Goal: Task Accomplishment & Management: Use online tool/utility

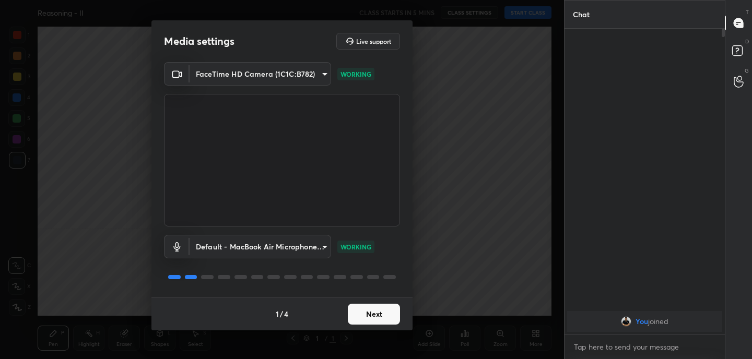
click at [376, 318] on button "Next" at bounding box center [374, 314] width 52 height 21
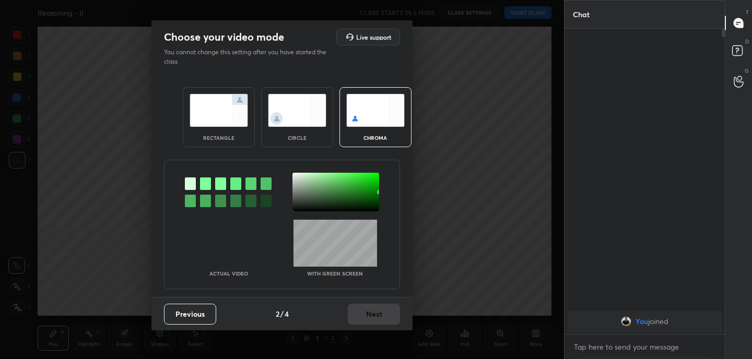
click at [209, 104] on img at bounding box center [218, 110] width 58 height 33
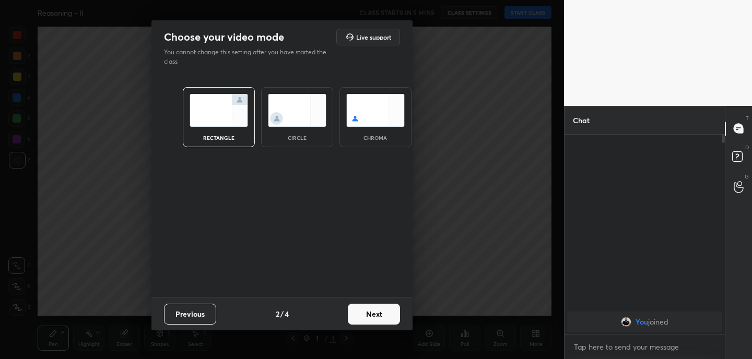
scroll to position [4, 4]
click at [362, 317] on button "Next" at bounding box center [374, 314] width 52 height 21
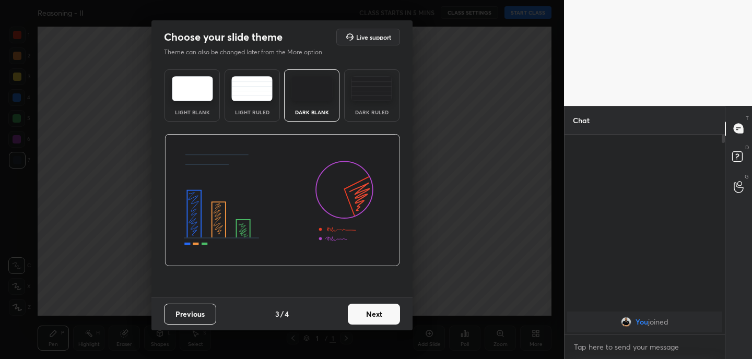
click at [378, 309] on button "Next" at bounding box center [374, 314] width 52 height 21
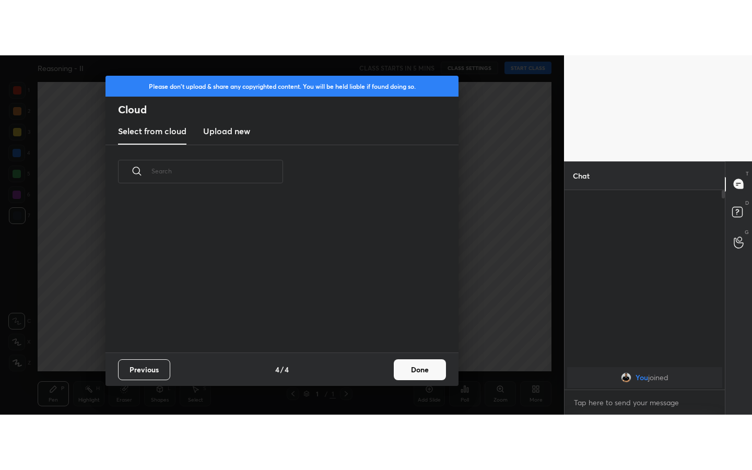
scroll to position [154, 335]
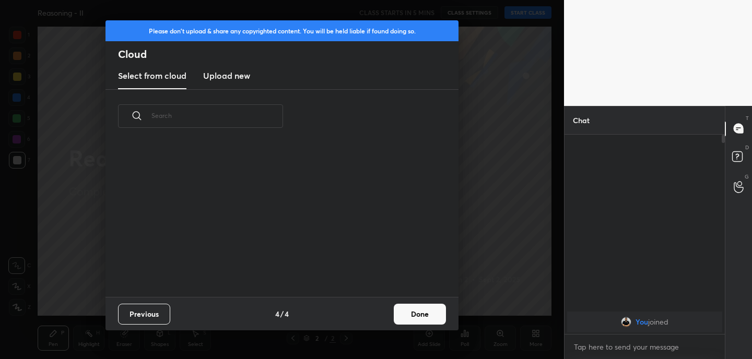
click at [224, 69] on h3 "Upload new" at bounding box center [226, 75] width 47 height 13
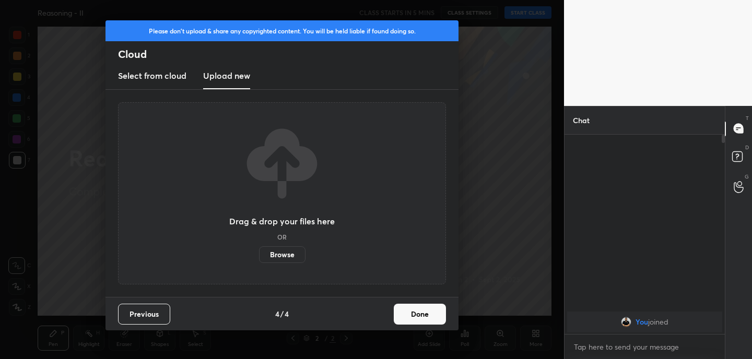
click at [285, 253] on label "Browse" at bounding box center [282, 254] width 46 height 17
click at [259, 253] on input "Browse" at bounding box center [259, 254] width 0 height 17
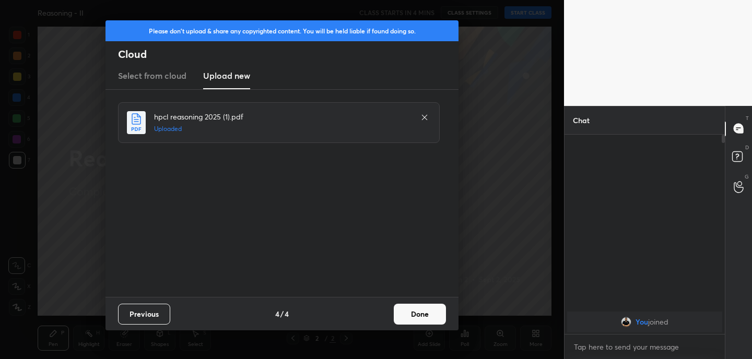
click at [425, 315] on button "Done" at bounding box center [420, 314] width 52 height 21
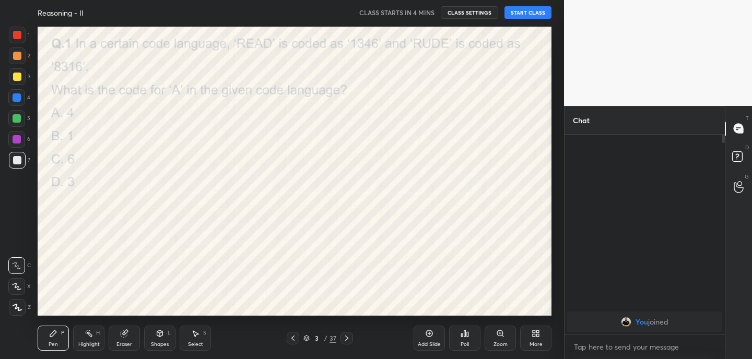
click at [292, 337] on icon at bounding box center [292, 338] width 3 height 5
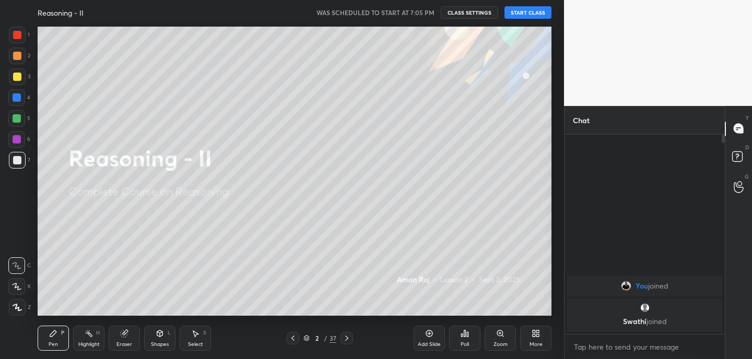
click at [531, 15] on button "START CLASS" at bounding box center [527, 12] width 47 height 13
click at [127, 338] on div "Eraser" at bounding box center [124, 338] width 31 height 25
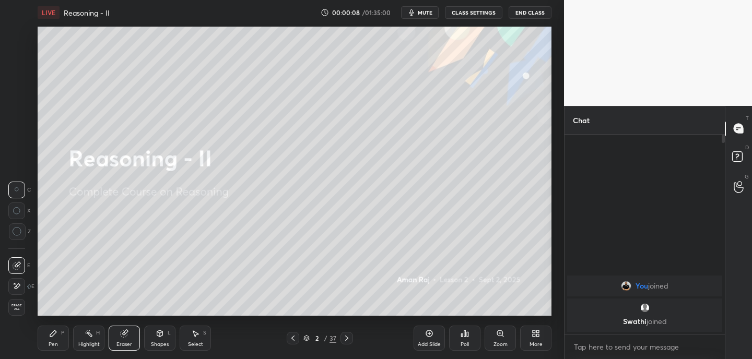
drag, startPoint x: 26, startPoint y: 287, endPoint x: 30, endPoint y: 268, distance: 19.3
click at [25, 286] on div "E" at bounding box center [21, 286] width 26 height 17
drag, startPoint x: 51, startPoint y: 340, endPoint x: 68, endPoint y: 333, distance: 18.0
click at [51, 338] on div "Pen P" at bounding box center [53, 338] width 31 height 25
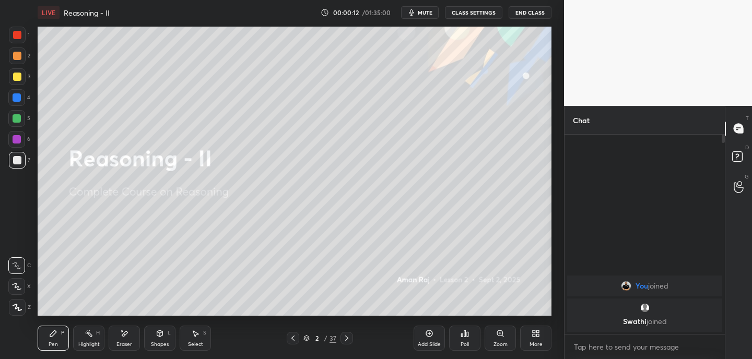
click at [543, 337] on div "More" at bounding box center [535, 338] width 31 height 25
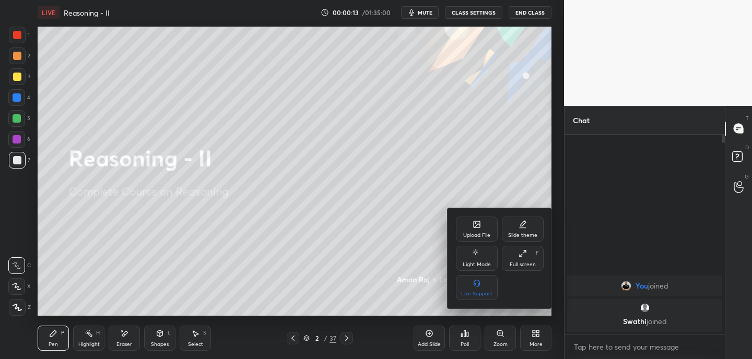
click at [530, 260] on div "Full screen F" at bounding box center [523, 258] width 42 height 25
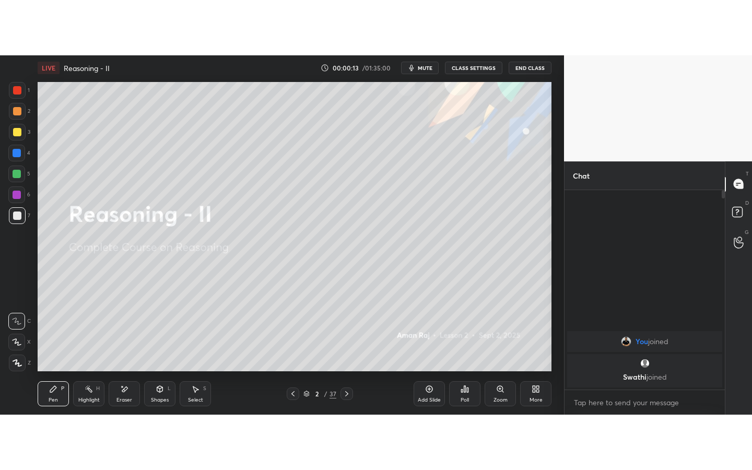
scroll to position [220, 157]
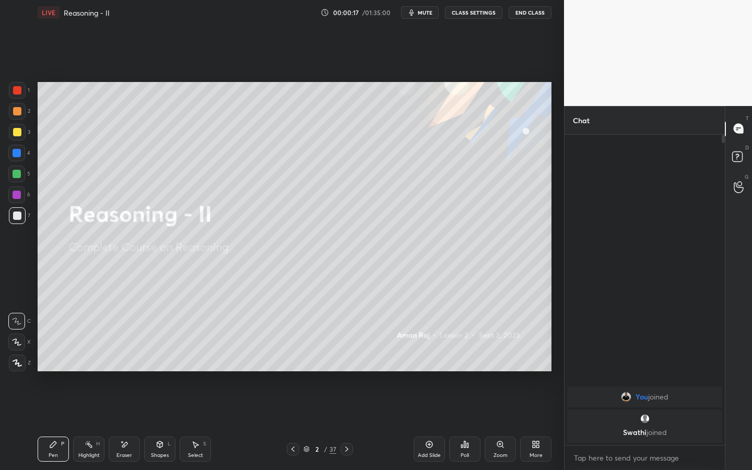
click at [156, 359] on icon at bounding box center [160, 444] width 8 height 8
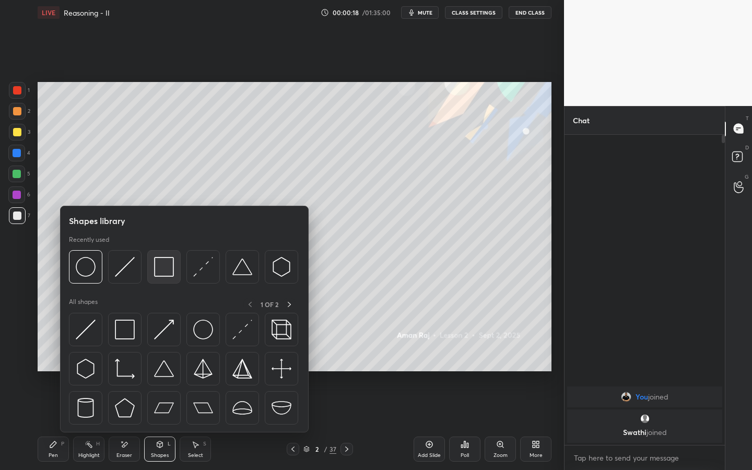
click at [165, 272] on img at bounding box center [164, 267] width 20 height 20
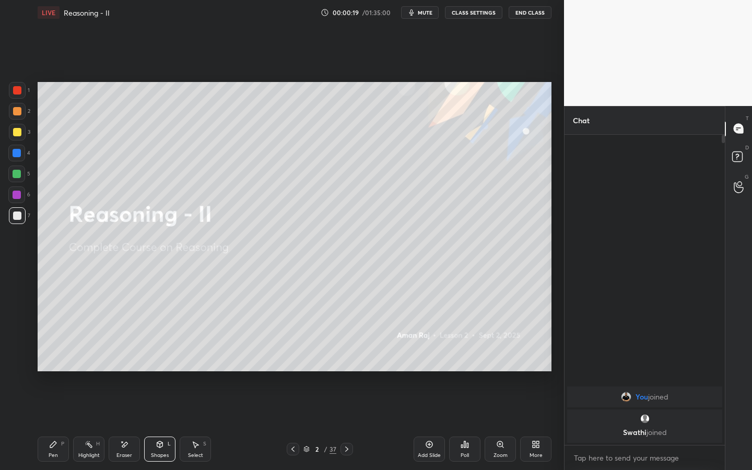
click at [19, 92] on div at bounding box center [17, 90] width 8 height 8
click at [18, 112] on div at bounding box center [17, 111] width 8 height 8
click at [48, 359] on div "Pen P" at bounding box center [53, 448] width 31 height 25
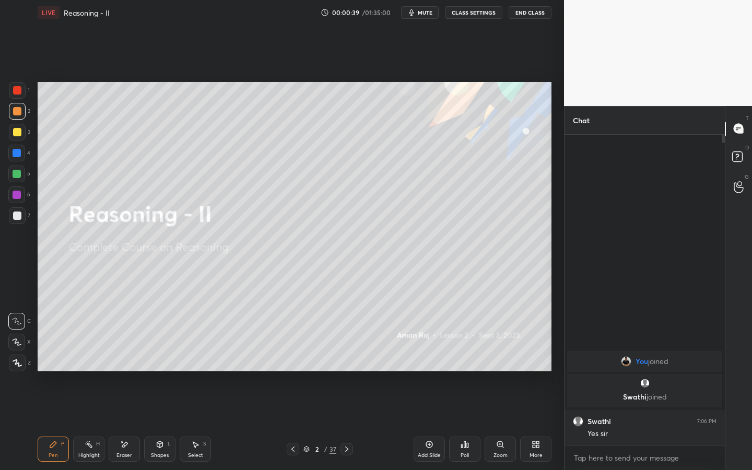
click at [346, 359] on icon at bounding box center [346, 449] width 8 height 8
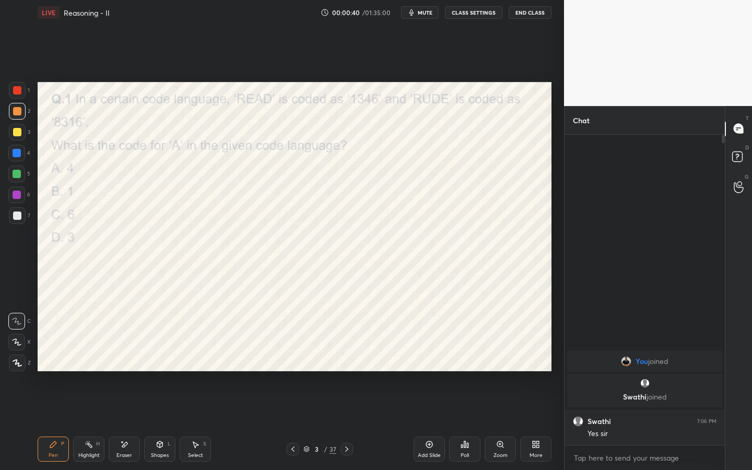
click at [345, 359] on icon at bounding box center [346, 448] width 3 height 5
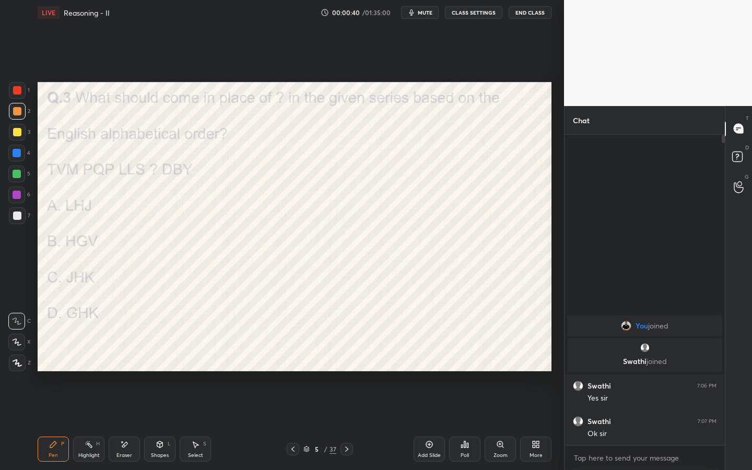
click at [345, 359] on icon at bounding box center [346, 448] width 3 height 5
click at [345, 359] on icon at bounding box center [346, 449] width 8 height 8
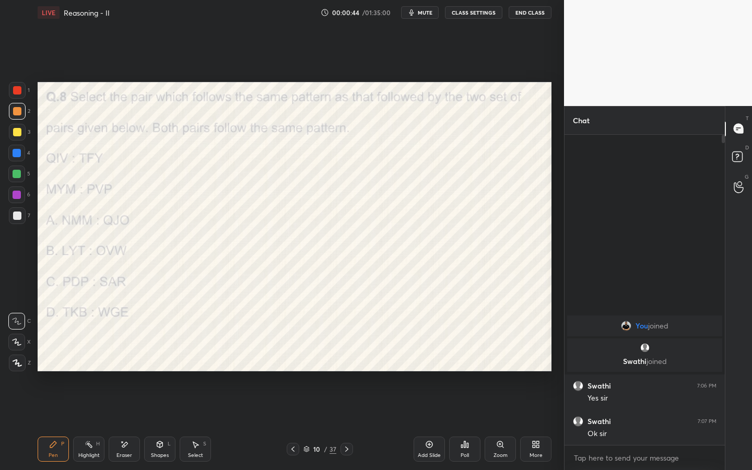
click at [338, 359] on div "10 / 37" at bounding box center [320, 449] width 66 height 13
click at [340, 359] on div at bounding box center [346, 449] width 13 height 13
click at [341, 359] on div at bounding box center [346, 449] width 13 height 13
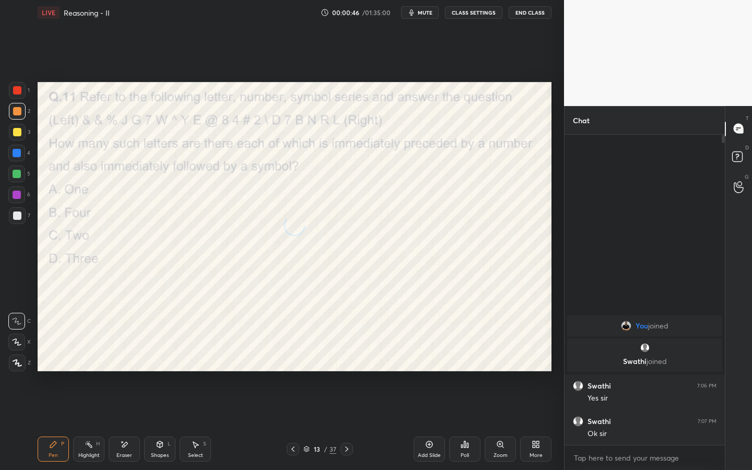
click at [341, 359] on div at bounding box center [346, 449] width 13 height 13
click at [346, 359] on icon at bounding box center [346, 449] width 8 height 8
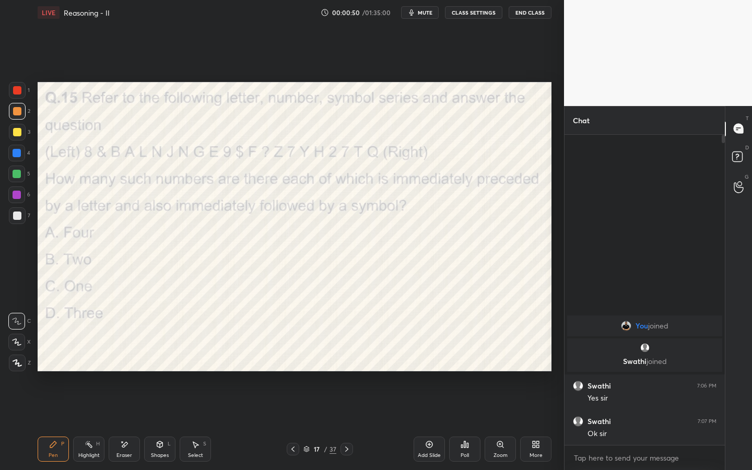
click at [346, 359] on icon at bounding box center [346, 449] width 8 height 8
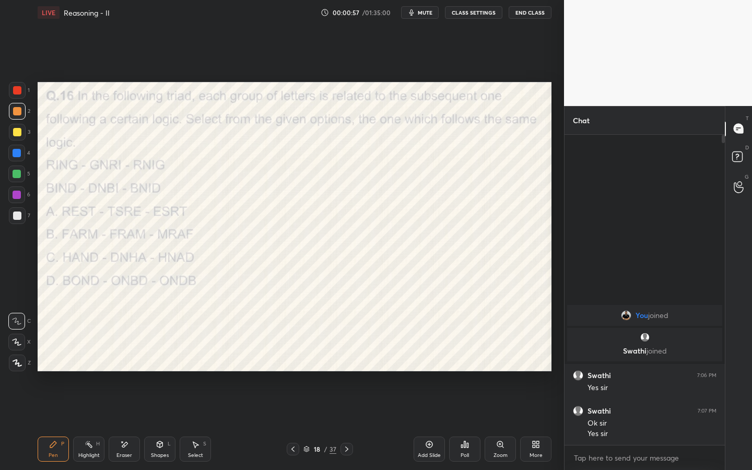
click at [346, 359] on icon at bounding box center [346, 449] width 8 height 8
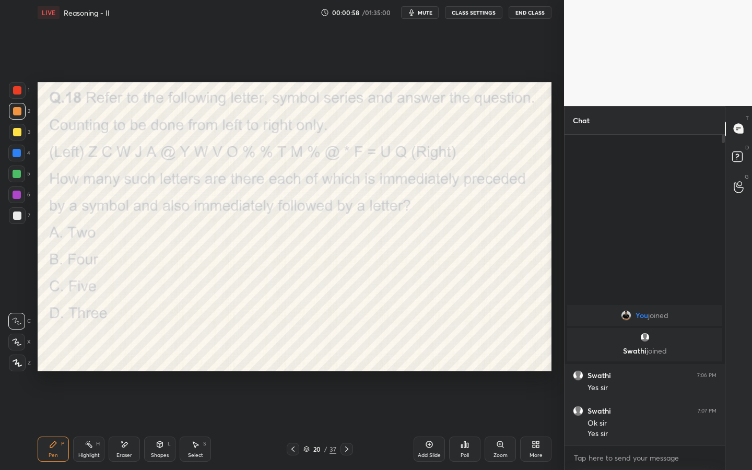
click at [346, 359] on icon at bounding box center [346, 449] width 8 height 8
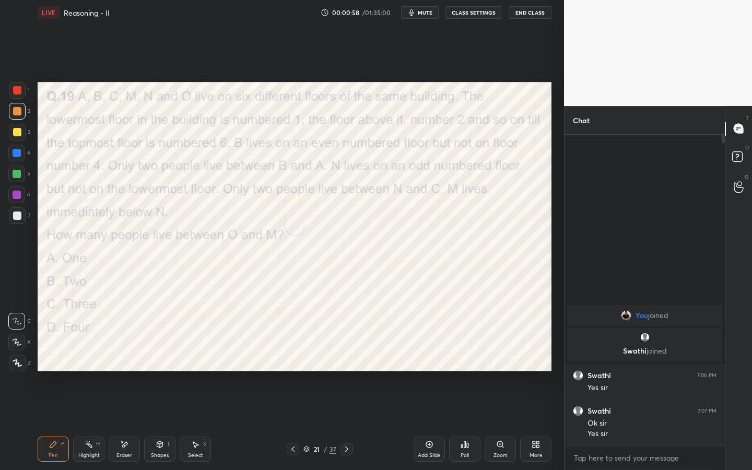
click at [347, 359] on icon at bounding box center [346, 448] width 3 height 5
click at [347, 359] on icon at bounding box center [346, 449] width 8 height 8
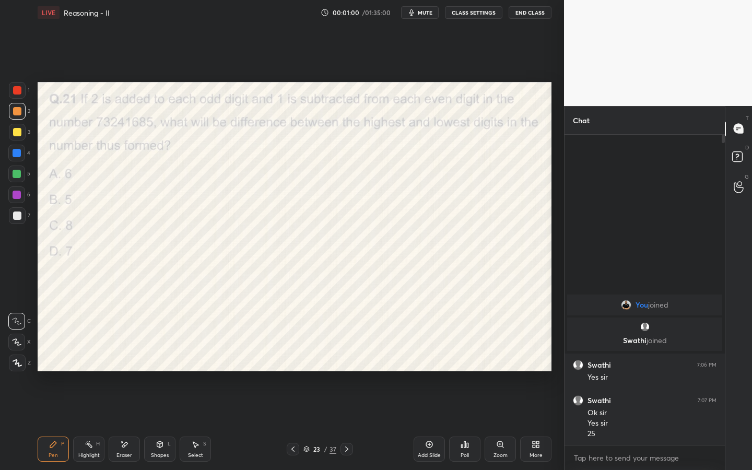
click at [347, 359] on icon at bounding box center [346, 449] width 8 height 8
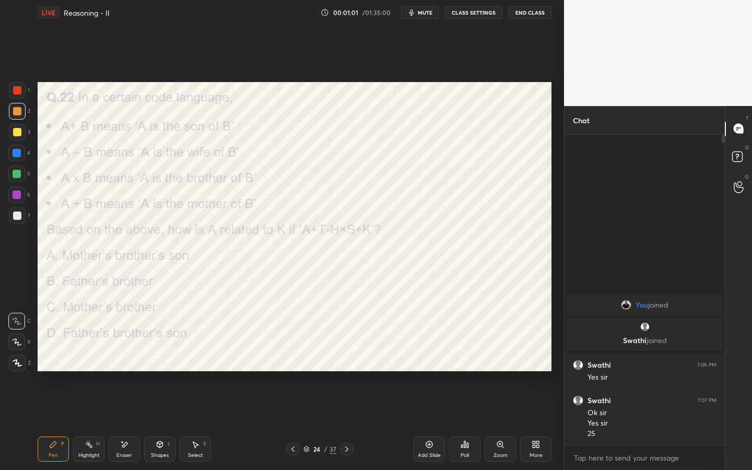
click at [347, 359] on icon at bounding box center [346, 449] width 8 height 8
click at [348, 359] on icon at bounding box center [346, 449] width 8 height 8
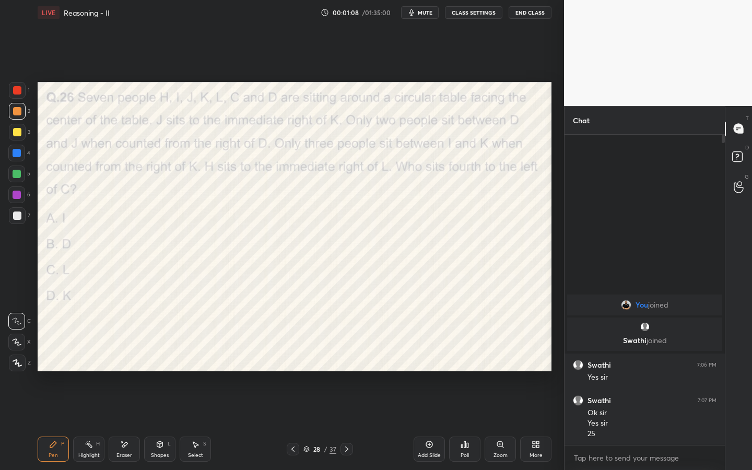
click at [466, 359] on div "Poll" at bounding box center [464, 455] width 8 height 5
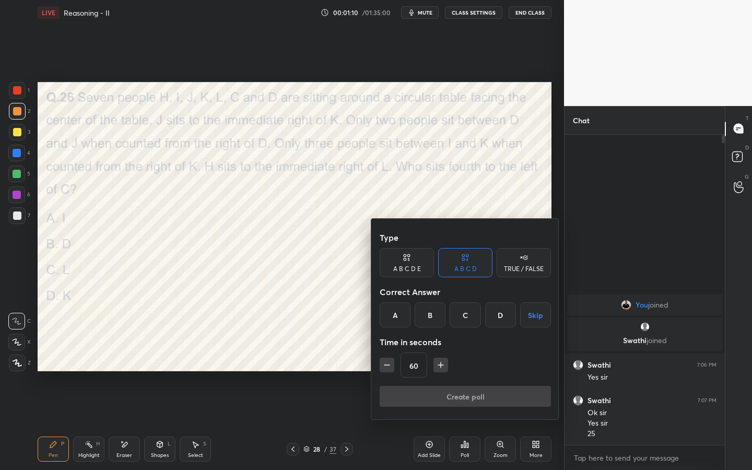
drag, startPoint x: 534, startPoint y: 317, endPoint x: 524, endPoint y: 324, distance: 12.0
click at [534, 316] on button "Skip" at bounding box center [535, 314] width 31 height 25
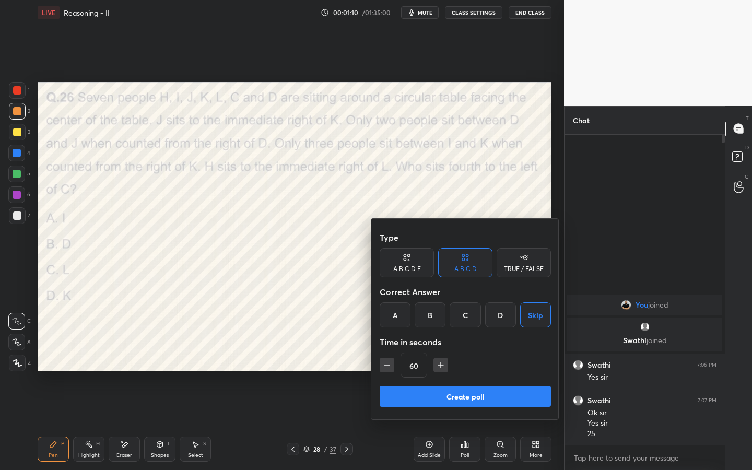
drag, startPoint x: 460, startPoint y: 396, endPoint x: 480, endPoint y: 382, distance: 24.0
click at [460, 359] on button "Create poll" at bounding box center [465, 396] width 171 height 21
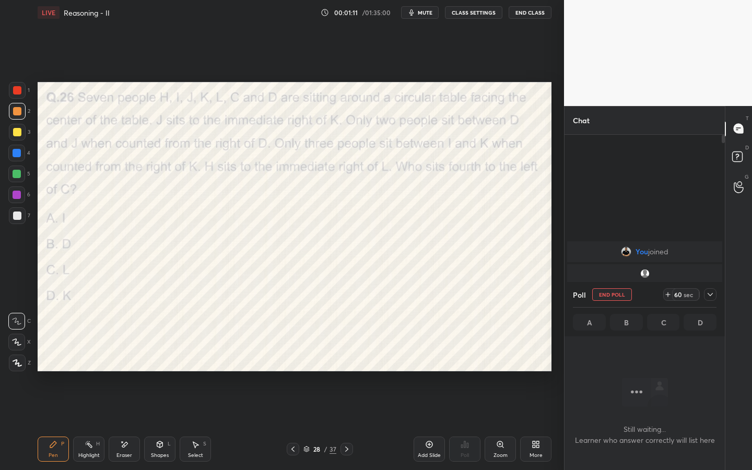
scroll to position [165, 157]
click at [670, 294] on icon at bounding box center [668, 294] width 8 height 8
drag, startPoint x: 669, startPoint y: 294, endPoint x: 650, endPoint y: 267, distance: 32.6
click at [669, 294] on icon at bounding box center [668, 294] width 4 height 0
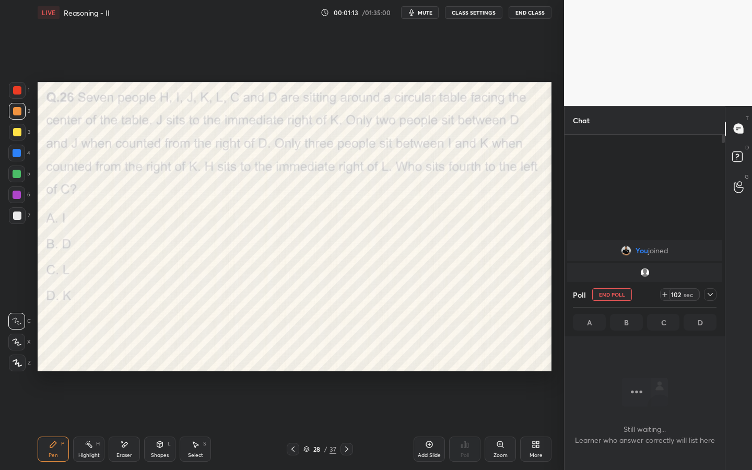
click at [424, 13] on span "mute" at bounding box center [425, 12] width 15 height 7
click at [713, 295] on icon at bounding box center [710, 294] width 8 height 8
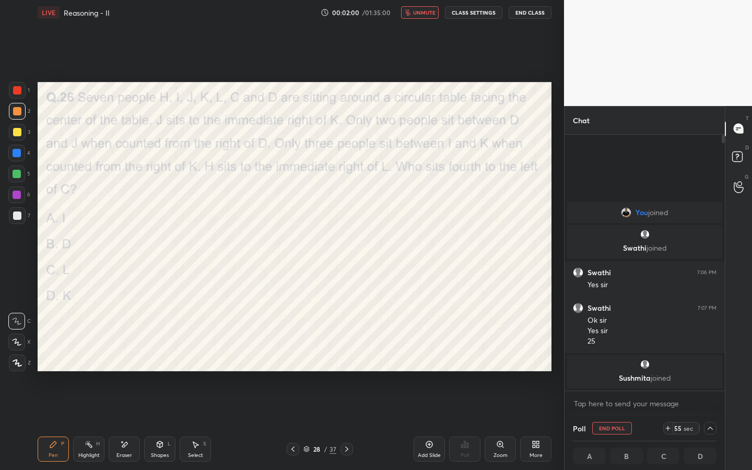
drag, startPoint x: 419, startPoint y: 14, endPoint x: 421, endPoint y: 7, distance: 7.6
click at [420, 13] on span "unmute" at bounding box center [424, 12] width 22 height 7
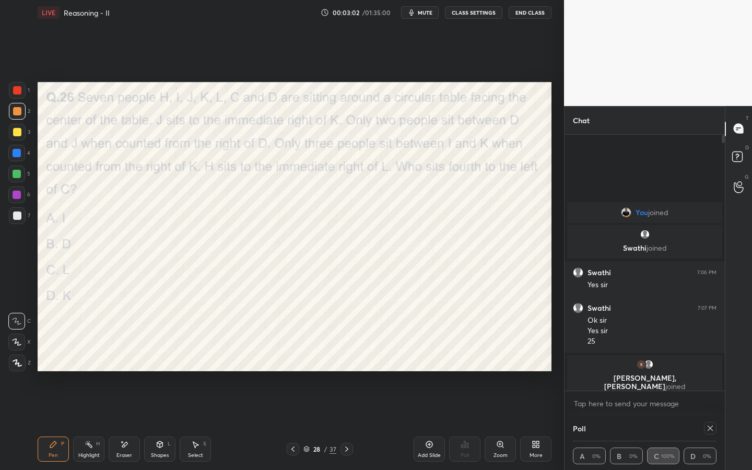
click at [157, 359] on icon at bounding box center [160, 444] width 6 height 6
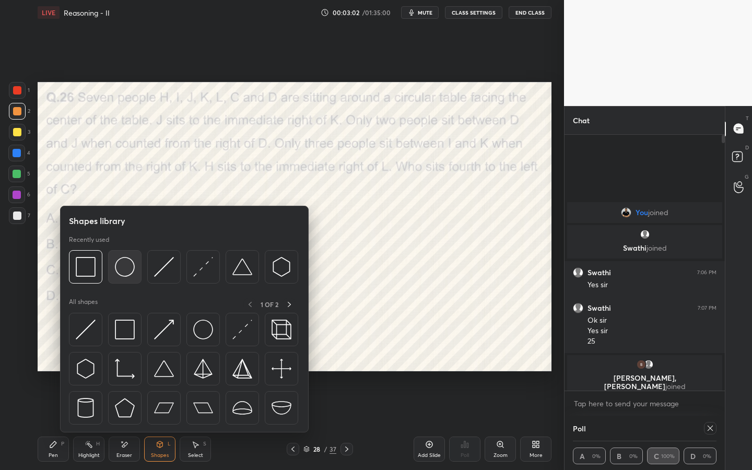
click at [126, 269] on img at bounding box center [125, 267] width 20 height 20
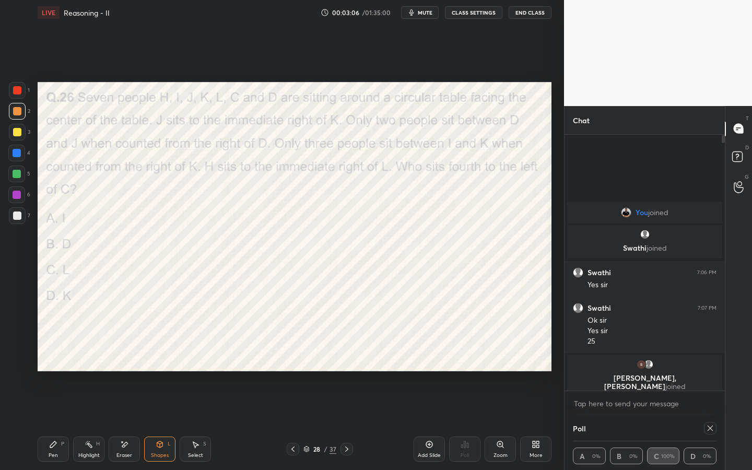
click at [55, 359] on icon at bounding box center [53, 444] width 8 height 8
drag, startPoint x: 20, startPoint y: 350, endPoint x: 19, endPoint y: 324, distance: 26.1
click at [20, 349] on div at bounding box center [16, 342] width 17 height 17
click at [15, 88] on div at bounding box center [17, 90] width 8 height 8
click at [708, 359] on icon at bounding box center [710, 428] width 8 height 8
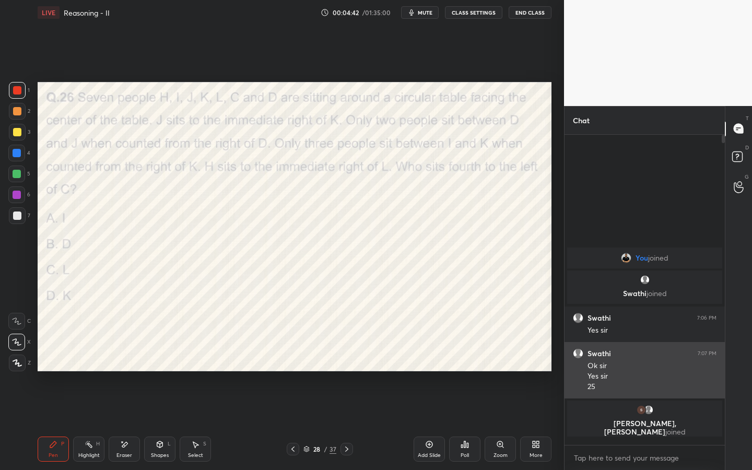
scroll to position [4, 4]
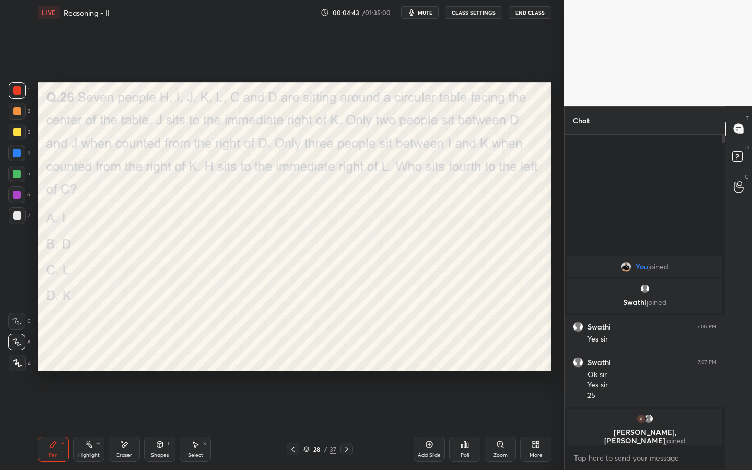
click at [346, 359] on icon at bounding box center [346, 448] width 3 height 5
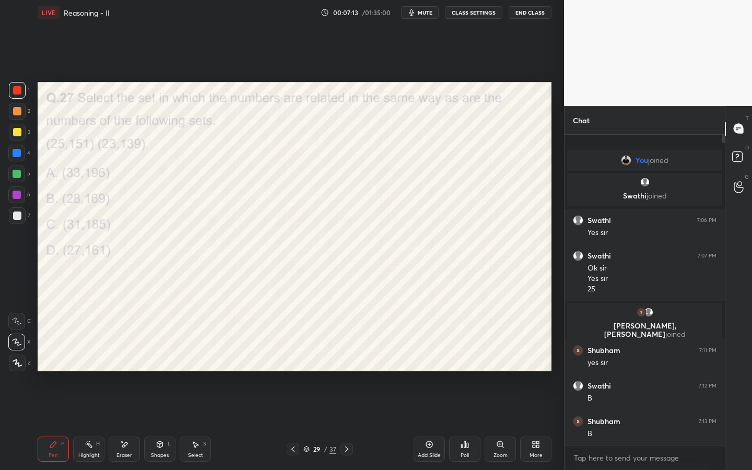
click at [133, 359] on div "Eraser" at bounding box center [124, 448] width 31 height 25
click at [54, 359] on icon at bounding box center [53, 444] width 6 height 6
click at [347, 359] on icon at bounding box center [346, 449] width 8 height 8
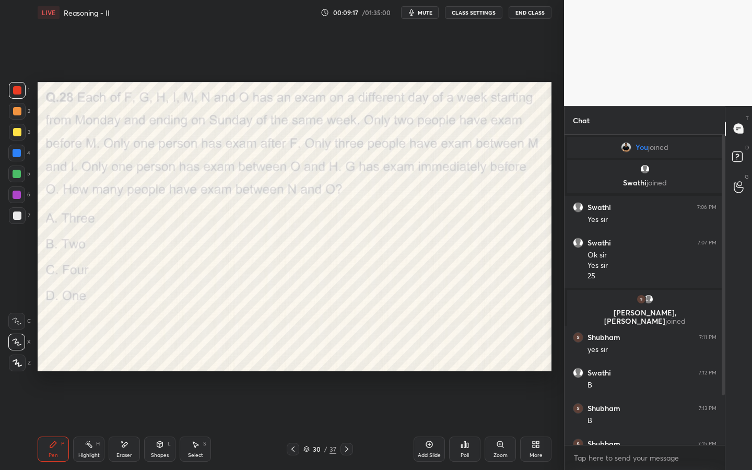
scroll to position [68, 0]
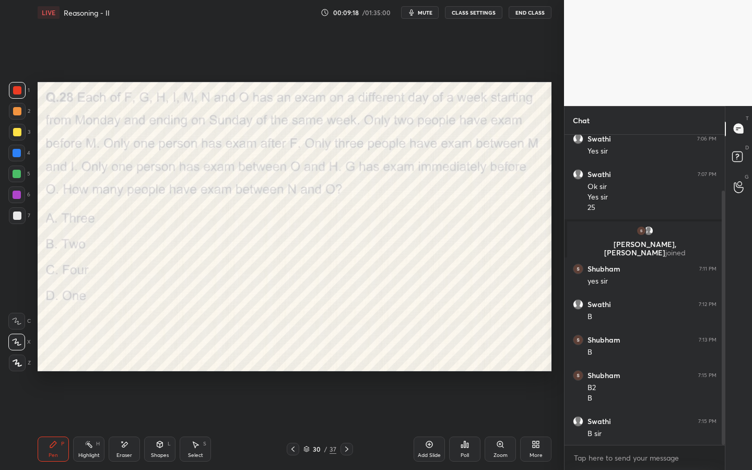
drag, startPoint x: 721, startPoint y: 369, endPoint x: 724, endPoint y: 394, distance: 25.7
click at [722, 359] on div at bounding box center [722, 318] width 3 height 254
click at [349, 359] on icon at bounding box center [346, 449] width 8 height 8
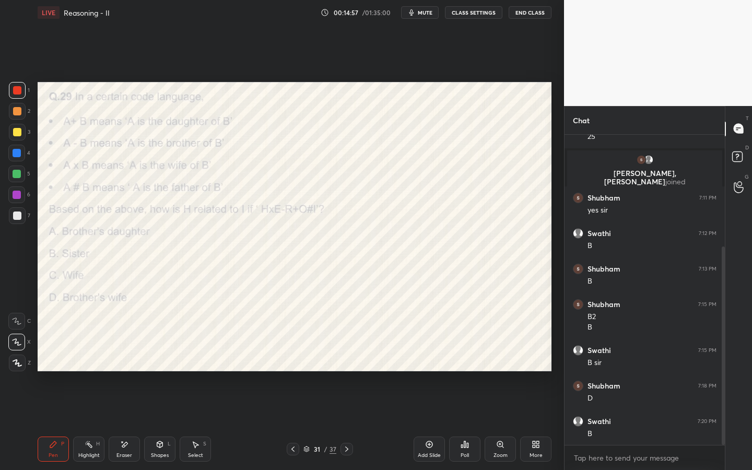
scroll to position [175, 0]
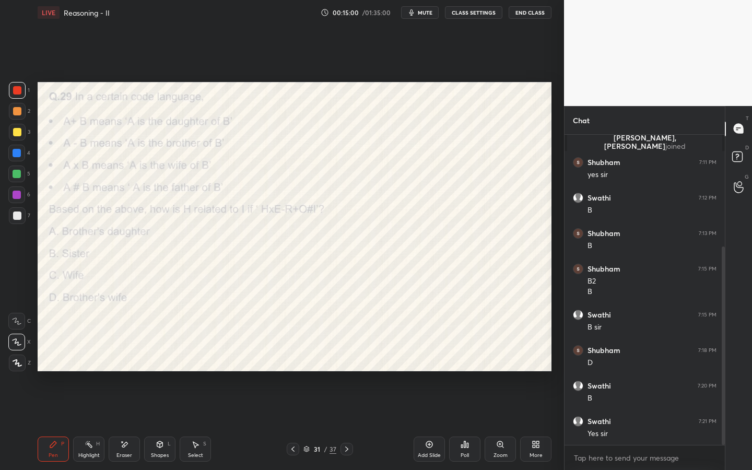
click at [349, 359] on icon at bounding box center [346, 449] width 8 height 8
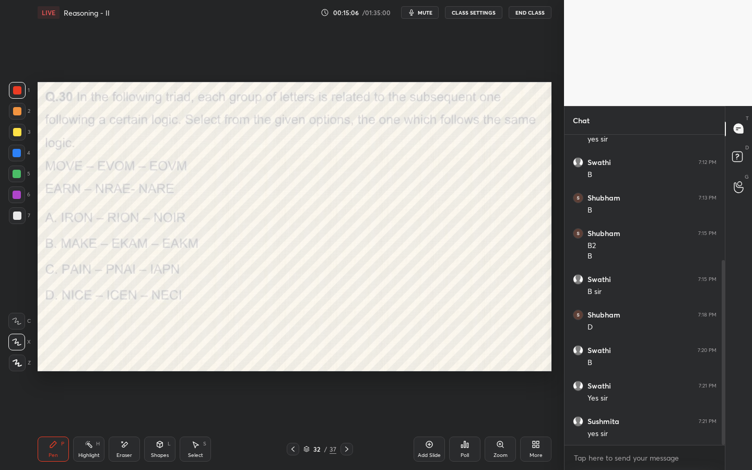
click at [291, 359] on icon at bounding box center [293, 449] width 8 height 8
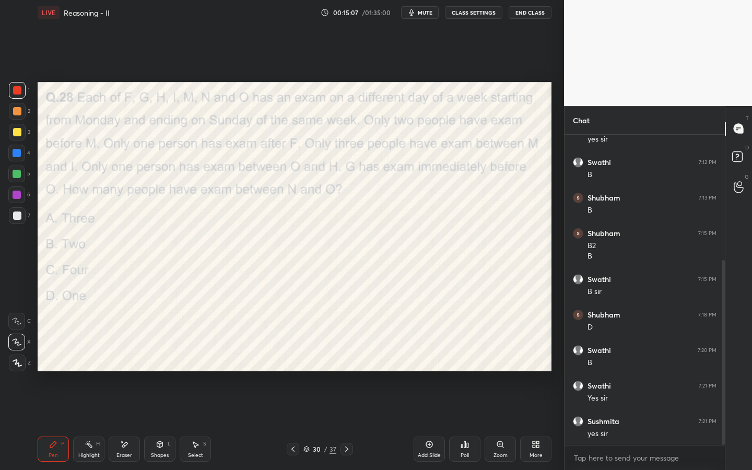
click at [292, 359] on icon at bounding box center [293, 449] width 8 height 8
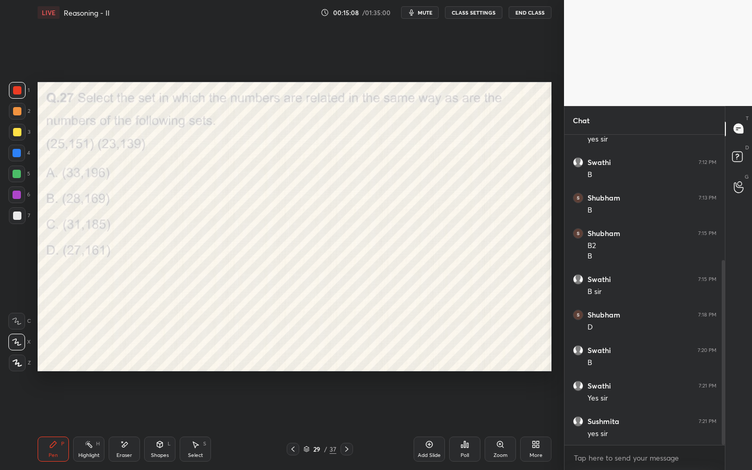
click at [292, 359] on icon at bounding box center [292, 448] width 3 height 5
click at [292, 359] on icon at bounding box center [293, 449] width 8 height 8
click at [293, 359] on icon at bounding box center [292, 448] width 3 height 5
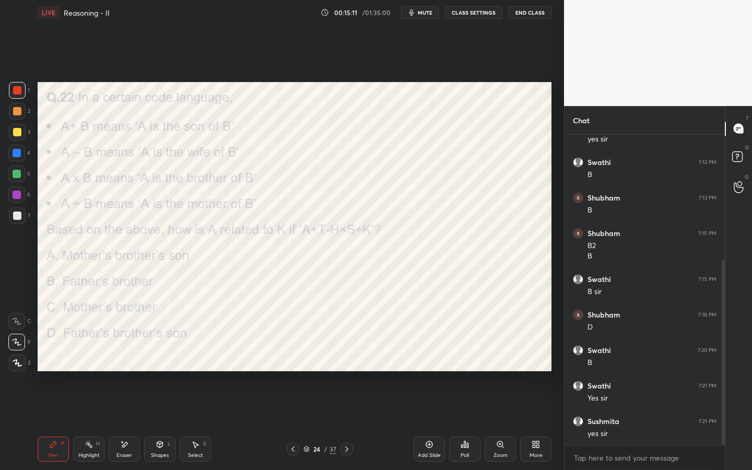
click at [294, 359] on icon at bounding box center [292, 448] width 3 height 5
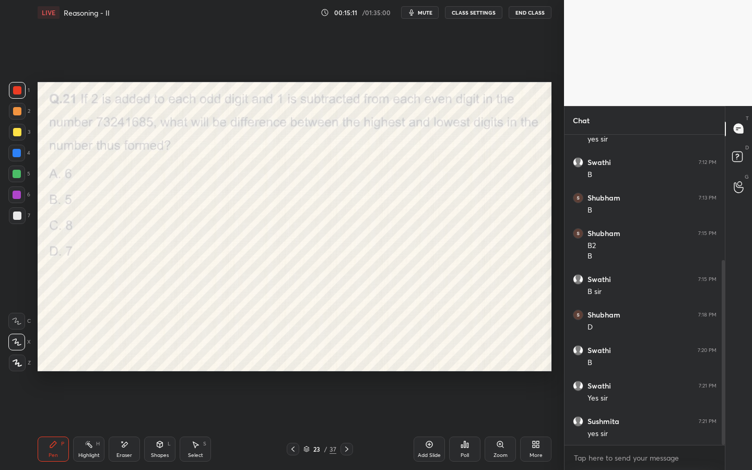
click at [295, 359] on icon at bounding box center [293, 449] width 8 height 8
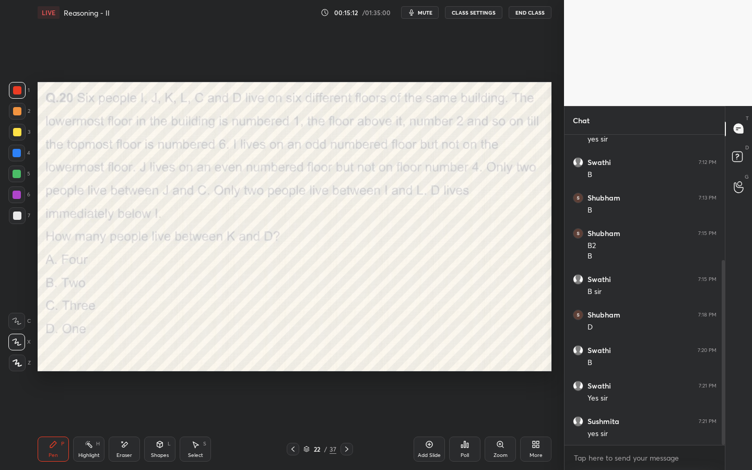
click at [295, 359] on icon at bounding box center [293, 449] width 8 height 8
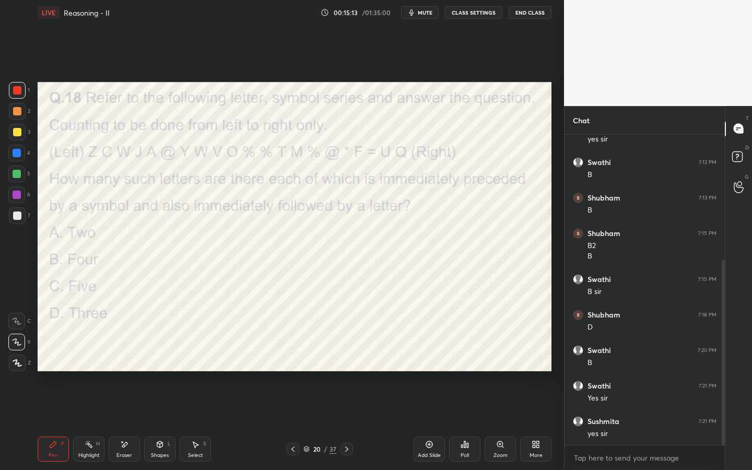
click at [294, 359] on icon at bounding box center [293, 449] width 8 height 8
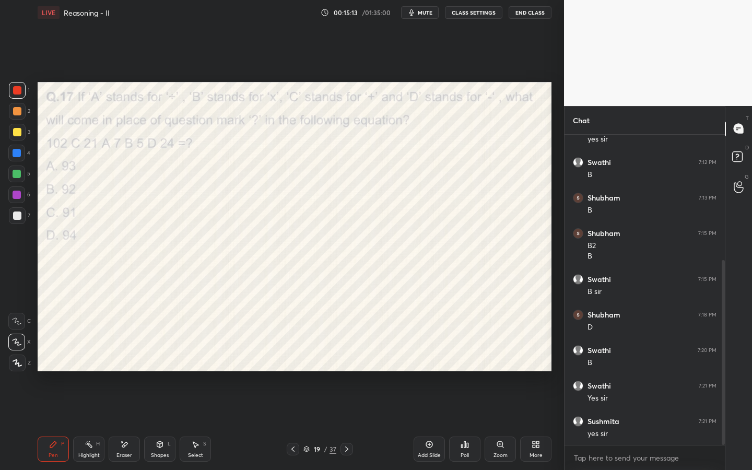
click at [295, 359] on icon at bounding box center [293, 449] width 8 height 8
click at [294, 359] on icon at bounding box center [293, 449] width 8 height 8
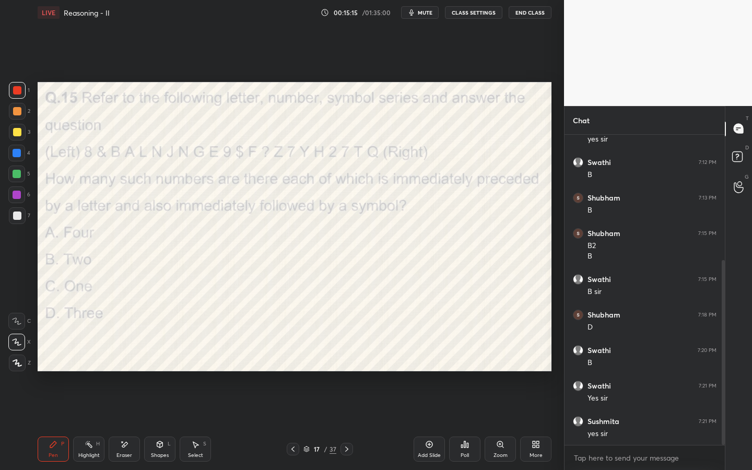
click at [344, 359] on icon at bounding box center [346, 449] width 8 height 8
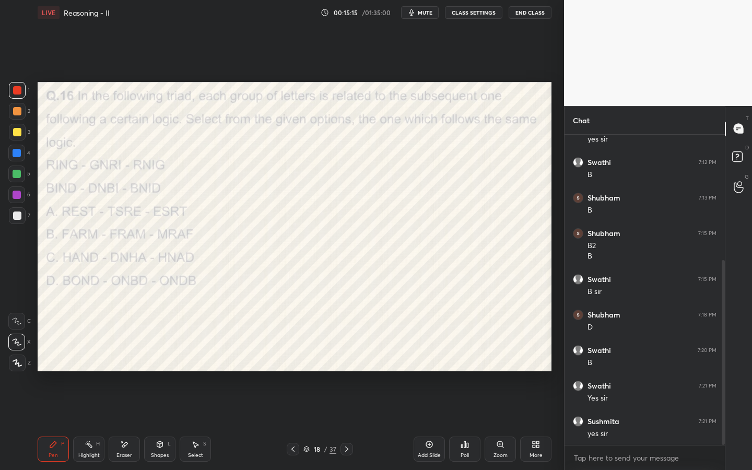
click at [345, 359] on icon at bounding box center [346, 449] width 8 height 8
click at [346, 359] on icon at bounding box center [346, 449] width 8 height 8
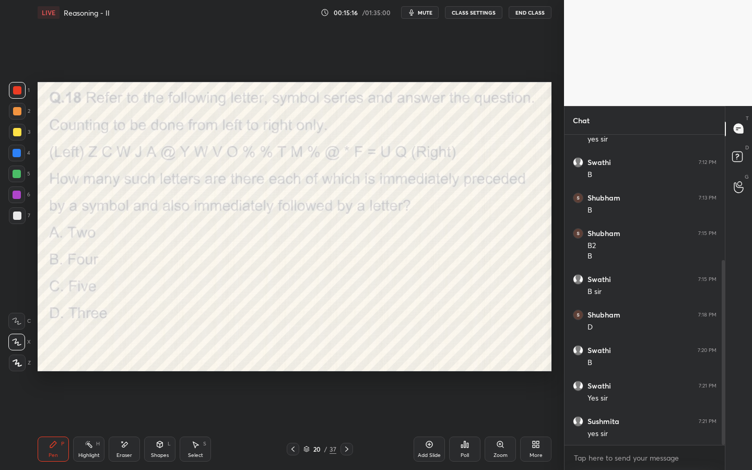
click at [346, 359] on icon at bounding box center [346, 449] width 8 height 8
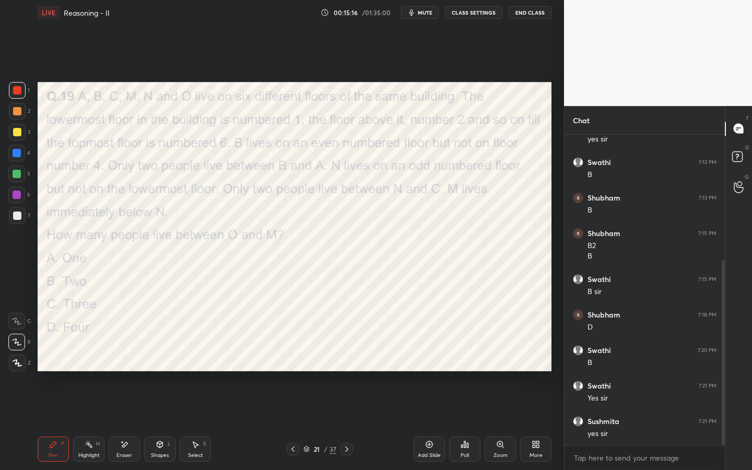
click at [346, 359] on icon at bounding box center [346, 448] width 3 height 5
click at [346, 359] on icon at bounding box center [346, 449] width 8 height 8
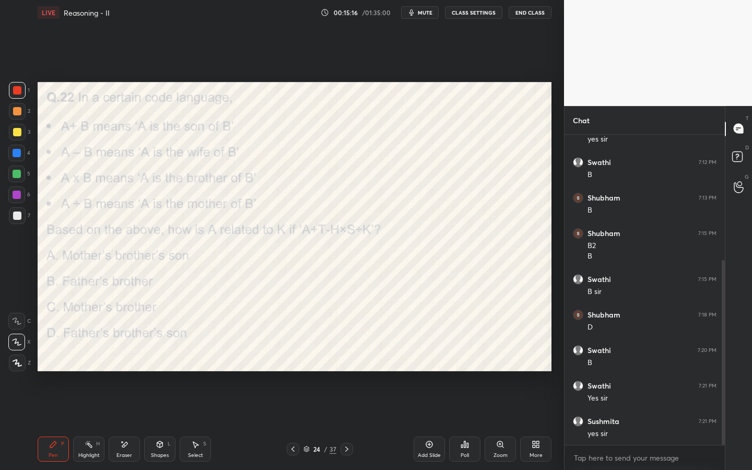
click at [346, 359] on icon at bounding box center [346, 449] width 8 height 8
click at [347, 359] on icon at bounding box center [346, 449] width 8 height 8
click at [289, 359] on icon at bounding box center [293, 449] width 8 height 8
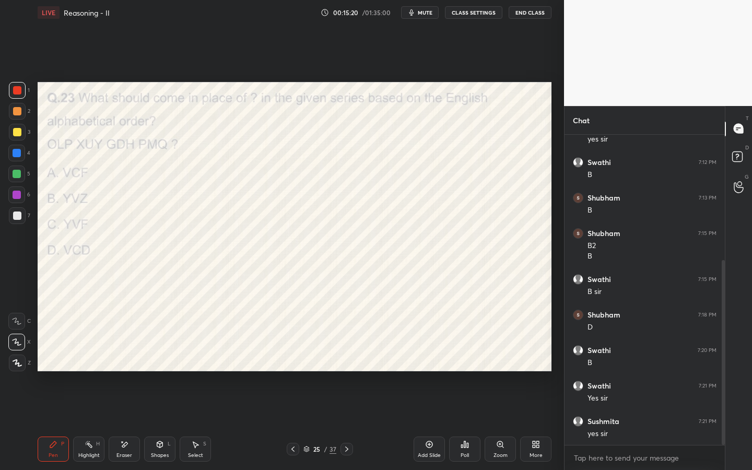
click at [347, 359] on icon at bounding box center [346, 449] width 8 height 8
click at [348, 359] on icon at bounding box center [346, 449] width 8 height 8
click at [346, 359] on icon at bounding box center [346, 449] width 8 height 8
click at [347, 359] on icon at bounding box center [346, 449] width 8 height 8
click at [346, 359] on icon at bounding box center [346, 449] width 8 height 8
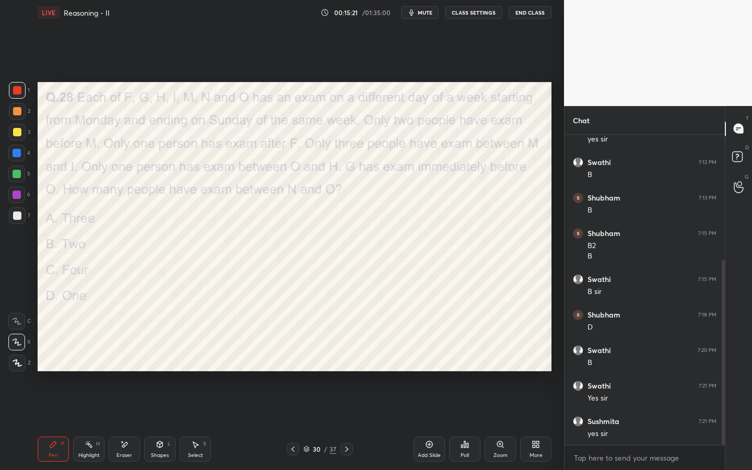
click at [347, 359] on icon at bounding box center [346, 449] width 8 height 8
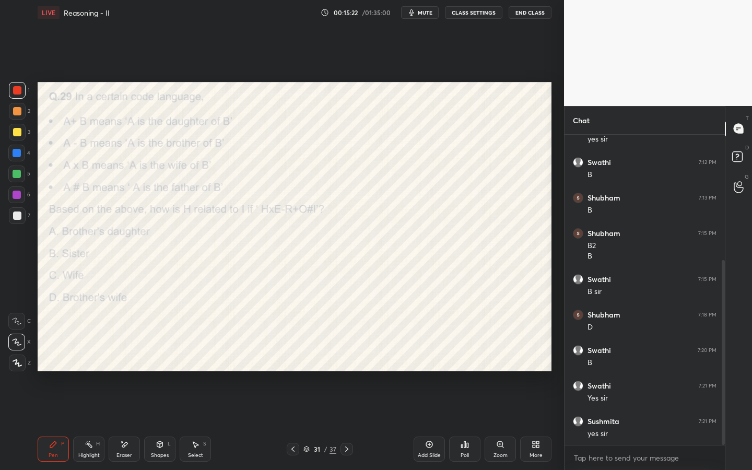
click at [347, 359] on icon at bounding box center [346, 449] width 8 height 8
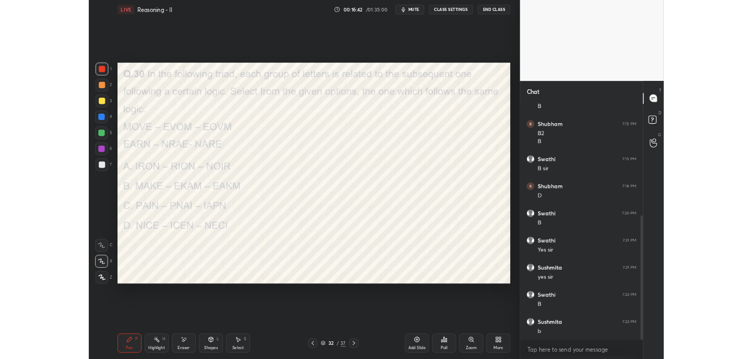
scroll to position [317, 0]
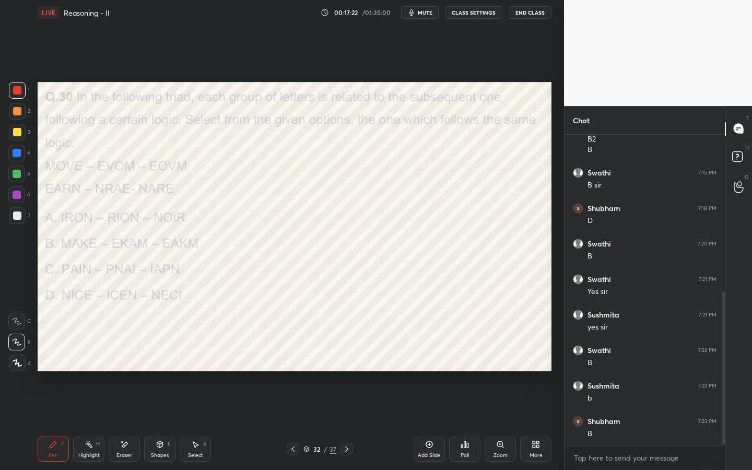
drag, startPoint x: 345, startPoint y: 451, endPoint x: 350, endPoint y: 453, distance: 5.6
click at [346, 359] on icon at bounding box center [346, 448] width 3 height 5
click at [533, 359] on div "More" at bounding box center [535, 455] width 13 height 5
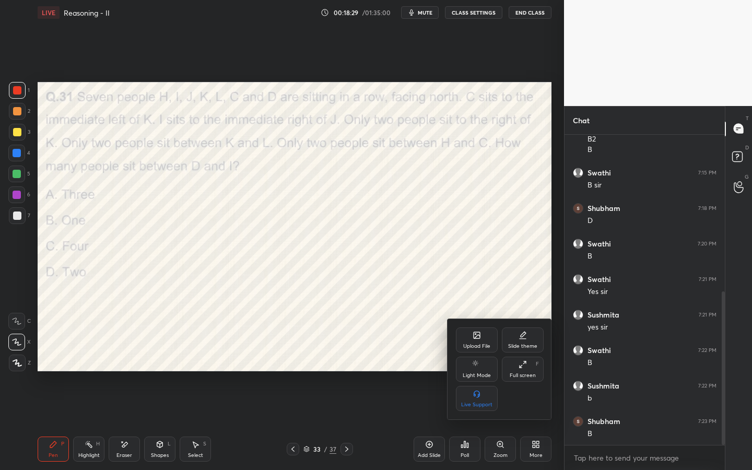
click at [516, 359] on div "Full screen F" at bounding box center [523, 369] width 42 height 25
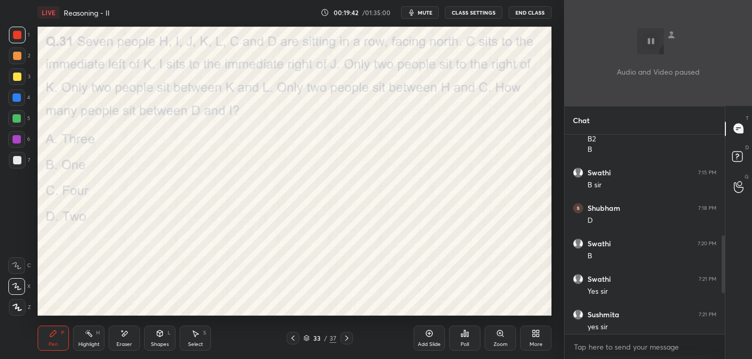
scroll to position [499, 0]
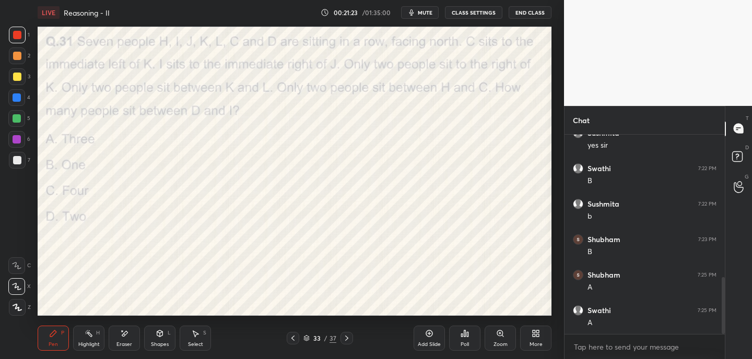
click at [348, 336] on icon at bounding box center [346, 338] width 8 height 8
click at [127, 340] on div "Eraser" at bounding box center [124, 338] width 31 height 25
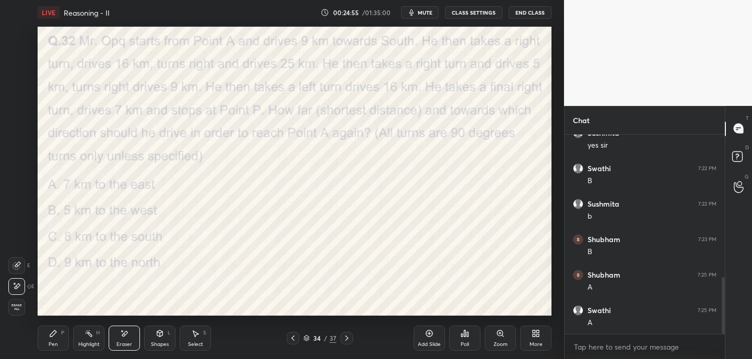
click at [58, 341] on div "Pen P" at bounding box center [53, 338] width 31 height 25
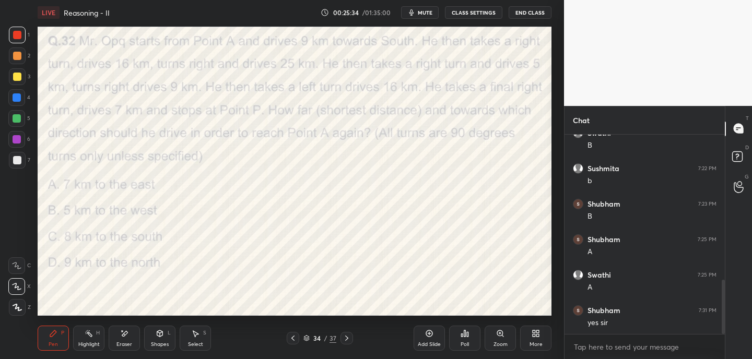
drag, startPoint x: 346, startPoint y: 338, endPoint x: 350, endPoint y: 341, distance: 5.5
click at [346, 338] on icon at bounding box center [346, 338] width 8 height 8
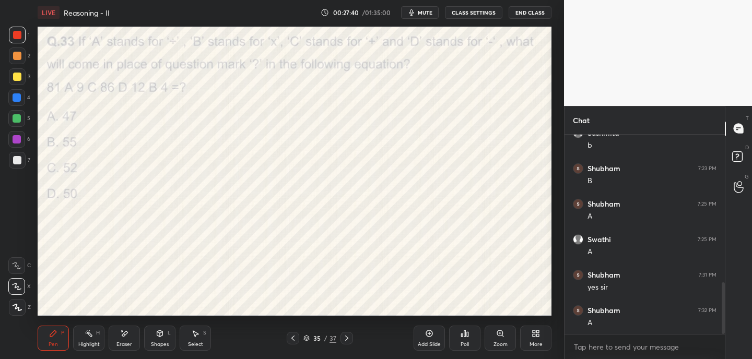
click at [347, 338] on icon at bounding box center [346, 338] width 3 height 5
click at [426, 13] on span "mute" at bounding box center [425, 12] width 15 height 7
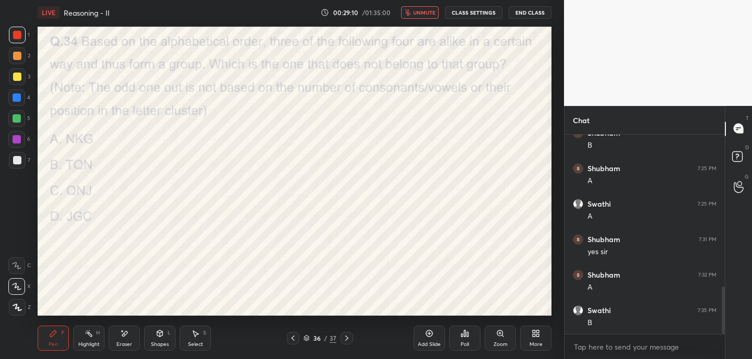
scroll to position [641, 0]
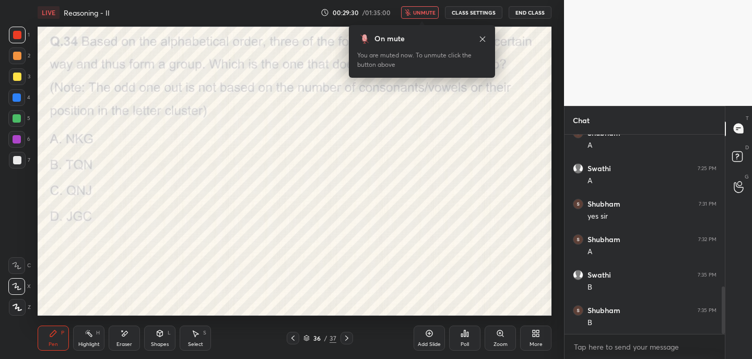
click at [483, 38] on icon at bounding box center [482, 39] width 8 height 8
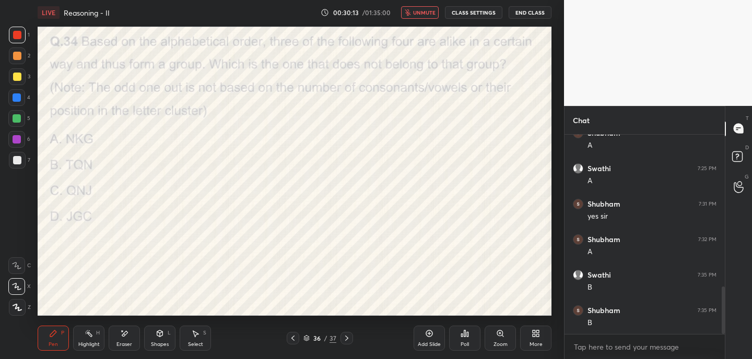
click at [418, 8] on button "unmute" at bounding box center [420, 12] width 38 height 13
click at [342, 339] on icon at bounding box center [346, 338] width 8 height 8
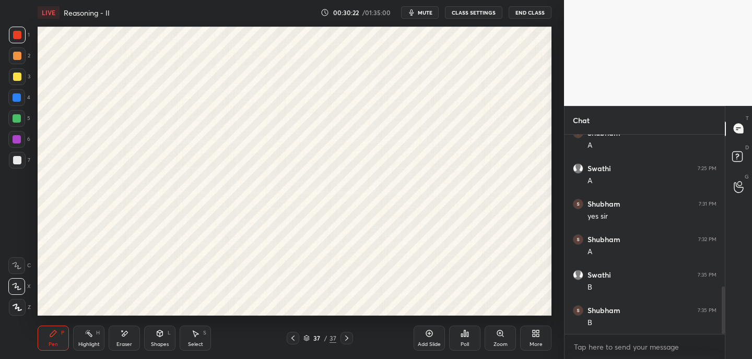
click at [348, 335] on icon at bounding box center [346, 338] width 8 height 8
click at [296, 337] on div at bounding box center [293, 338] width 13 height 13
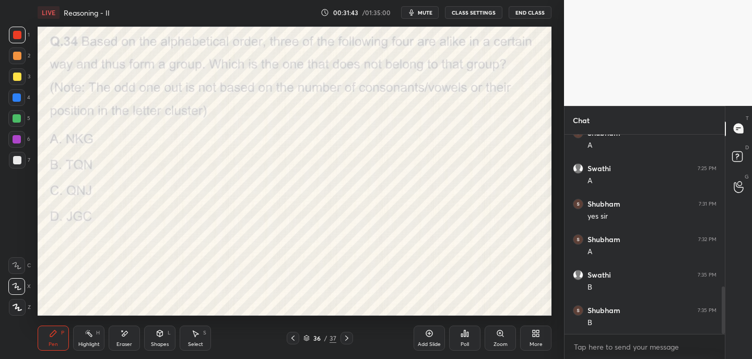
click at [545, 345] on div "More" at bounding box center [535, 338] width 31 height 25
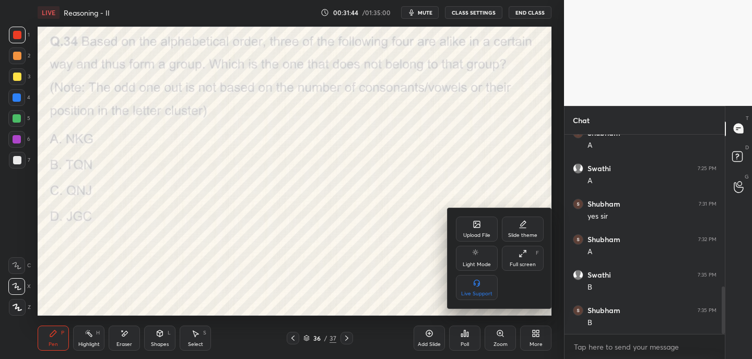
click at [487, 227] on div "Upload File" at bounding box center [477, 229] width 42 height 25
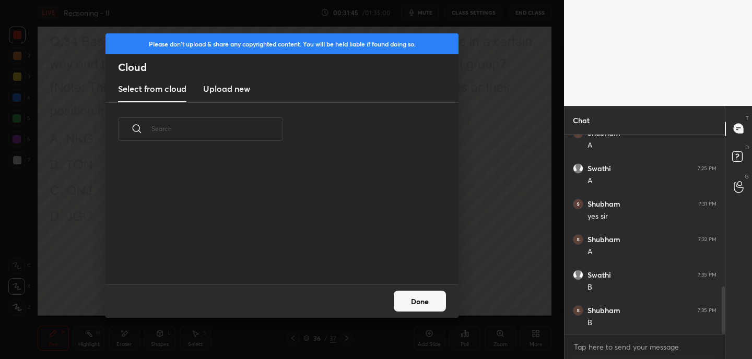
scroll to position [128, 335]
click at [236, 86] on h3 "Upload new" at bounding box center [226, 88] width 47 height 13
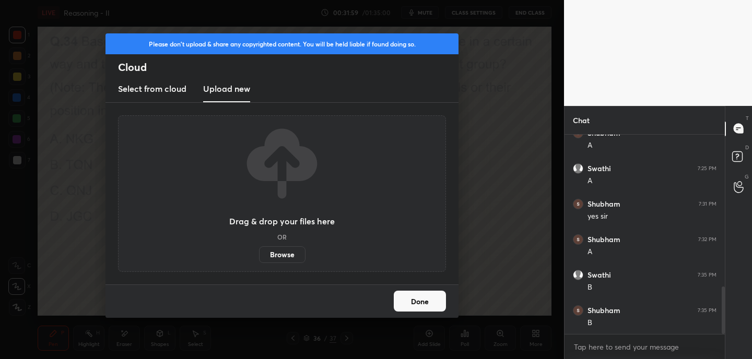
scroll to position [676, 0]
click at [288, 257] on label "Browse" at bounding box center [282, 254] width 46 height 17
click at [259, 257] on input "Browse" at bounding box center [259, 254] width 0 height 17
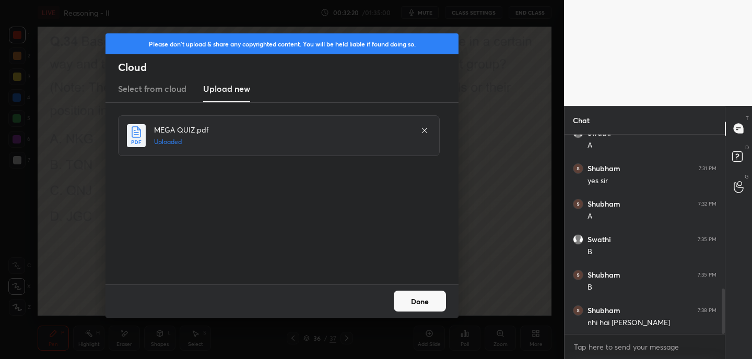
click at [421, 301] on button "Done" at bounding box center [420, 301] width 52 height 21
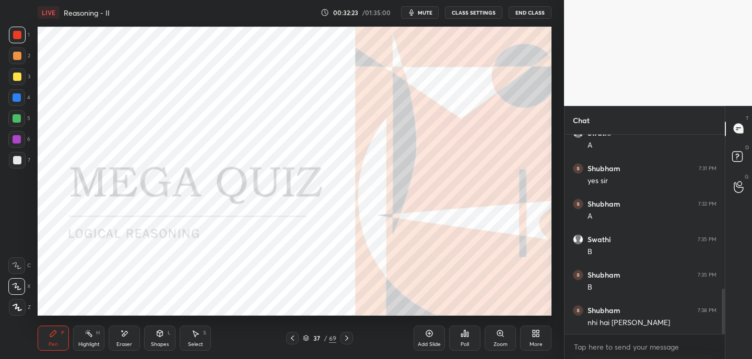
click at [345, 334] on icon at bounding box center [346, 338] width 8 height 8
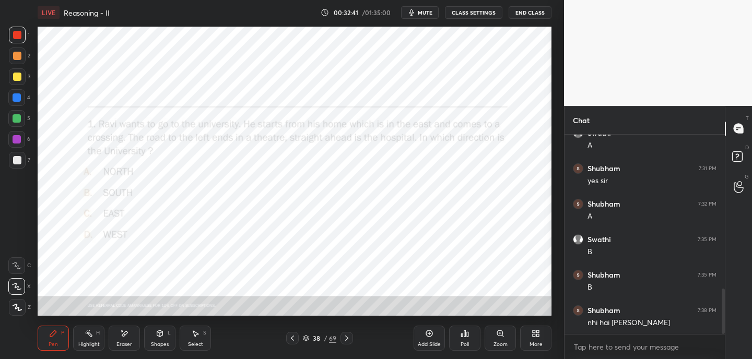
click at [425, 14] on span "mute" at bounding box center [425, 12] width 15 height 7
click at [468, 335] on icon at bounding box center [468, 334] width 2 height 5
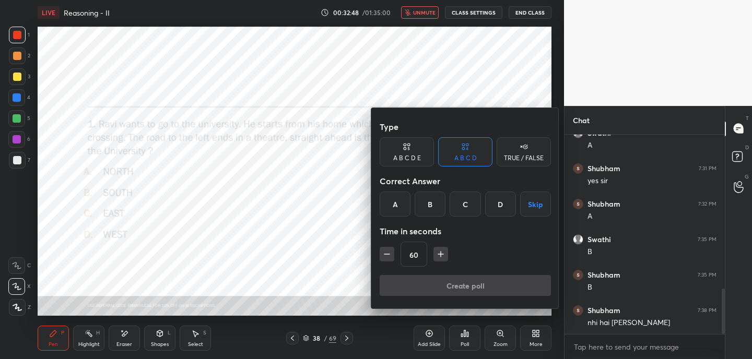
click at [523, 157] on div "TRUE / FALSE" at bounding box center [524, 158] width 40 height 6
drag, startPoint x: 465, startPoint y: 151, endPoint x: 463, endPoint y: 156, distance: 5.8
click at [465, 151] on icon at bounding box center [465, 146] width 8 height 10
click at [535, 206] on button "Skip" at bounding box center [535, 204] width 31 height 25
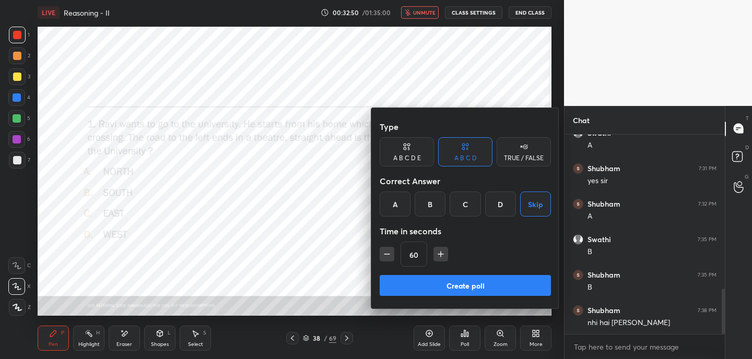
click at [461, 286] on button "Create poll" at bounding box center [465, 285] width 171 height 21
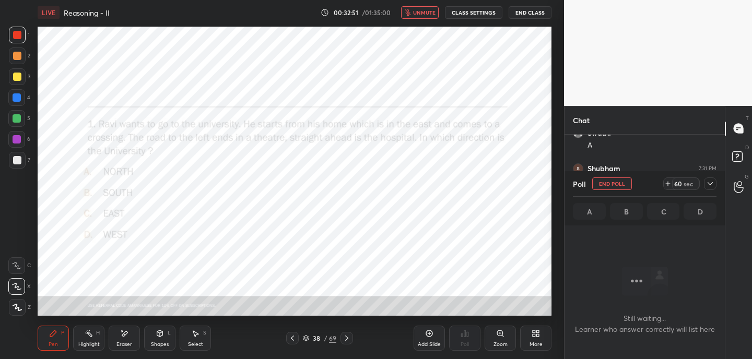
scroll to position [55, 157]
click at [669, 184] on icon at bounding box center [668, 184] width 8 height 8
click at [667, 185] on icon at bounding box center [668, 184] width 8 height 8
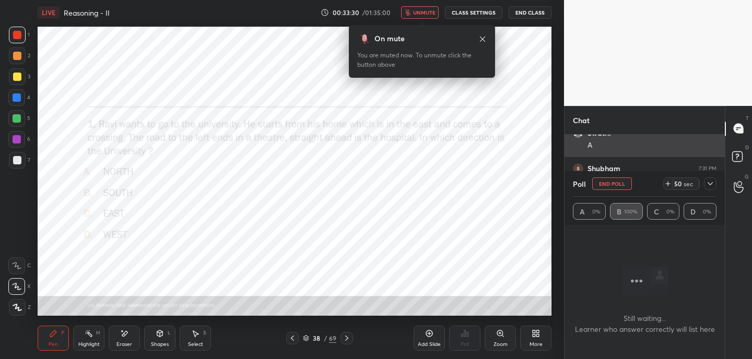
scroll to position [766, 0]
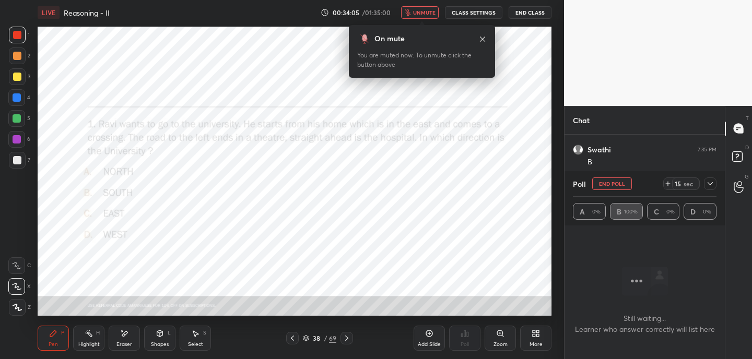
click at [421, 14] on span "unmute" at bounding box center [424, 12] width 22 height 7
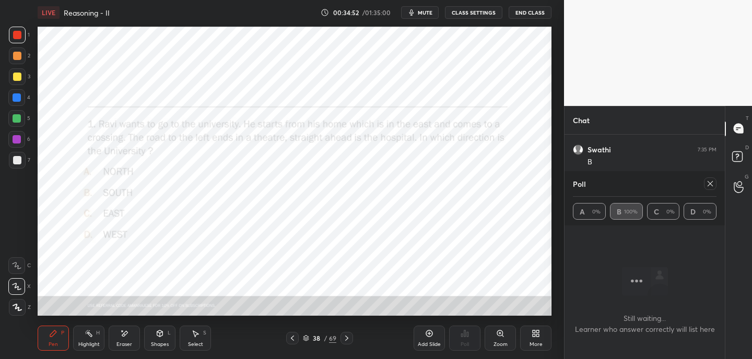
click at [710, 185] on icon at bounding box center [710, 184] width 8 height 8
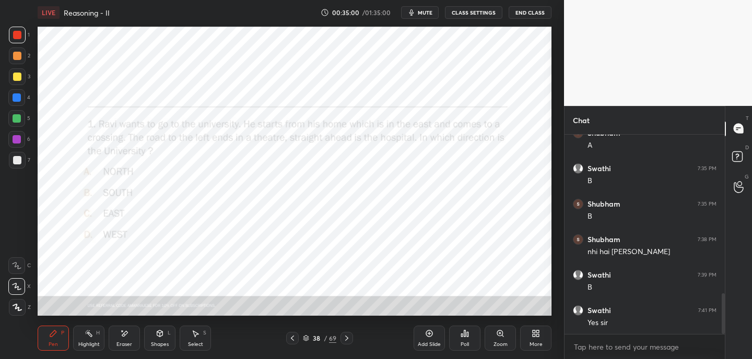
scroll to position [783, 0]
click at [350, 337] on icon at bounding box center [346, 338] width 8 height 8
click at [346, 341] on icon at bounding box center [346, 338] width 8 height 8
click at [349, 340] on icon at bounding box center [346, 338] width 8 height 8
click at [348, 342] on div at bounding box center [346, 338] width 13 height 13
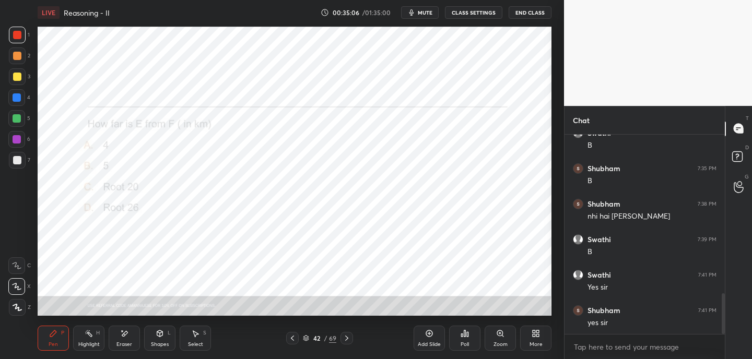
click at [349, 341] on icon at bounding box center [346, 338] width 8 height 8
drag, startPoint x: 427, startPoint y: 11, endPoint x: 424, endPoint y: 2, distance: 9.4
click at [427, 11] on span "mute" at bounding box center [425, 12] width 15 height 7
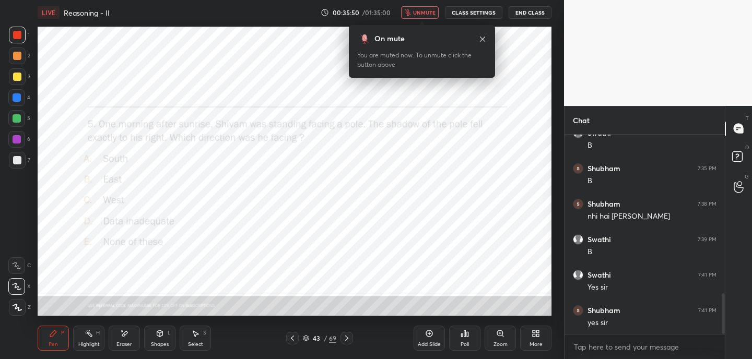
scroll to position [818, 0]
click at [482, 39] on icon at bounding box center [482, 38] width 5 height 5
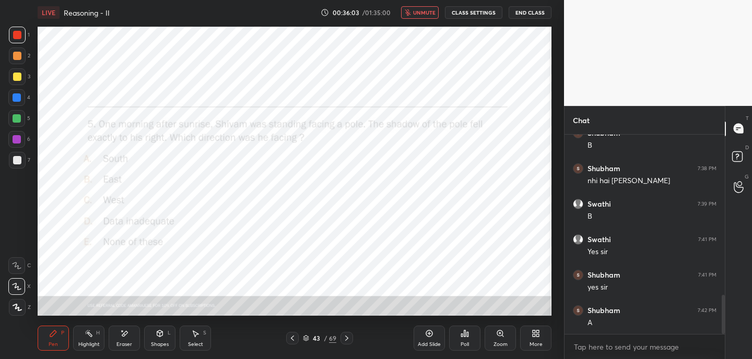
drag, startPoint x: 423, startPoint y: 13, endPoint x: 415, endPoint y: 21, distance: 12.2
click at [423, 13] on span "unmute" at bounding box center [424, 12] width 22 height 7
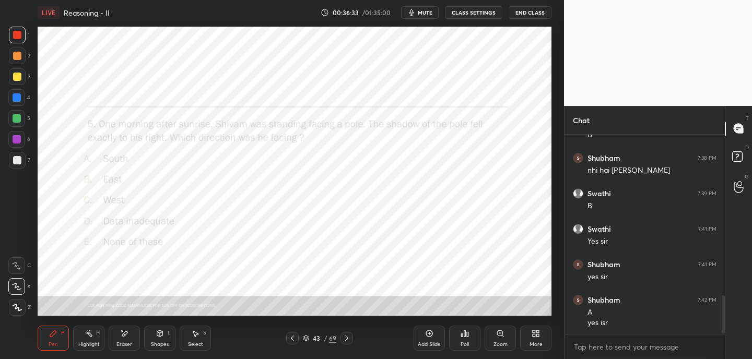
scroll to position [864, 0]
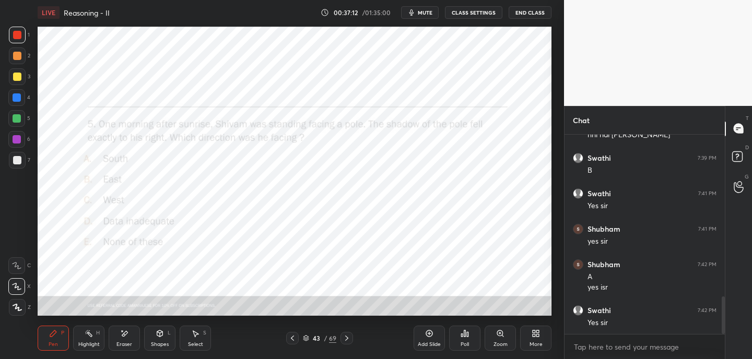
click at [348, 336] on icon at bounding box center [346, 338] width 8 height 8
click at [429, 8] on button "mute" at bounding box center [420, 12] width 38 height 13
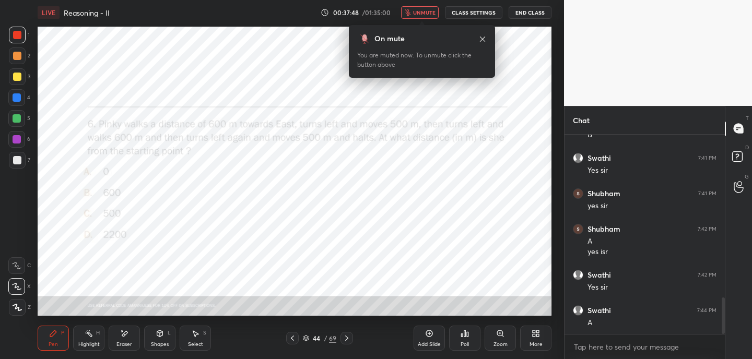
scroll to position [935, 0]
click at [483, 39] on icon at bounding box center [482, 39] width 8 height 8
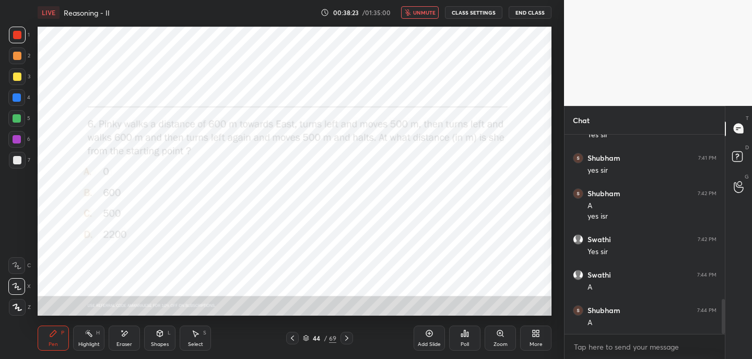
click at [133, 335] on div "Eraser" at bounding box center [124, 338] width 31 height 25
click at [57, 344] on div "Pen" at bounding box center [53, 344] width 9 height 5
click at [417, 12] on span "unmute" at bounding box center [424, 12] width 22 height 7
click at [205, 331] on div "S" at bounding box center [204, 332] width 3 height 5
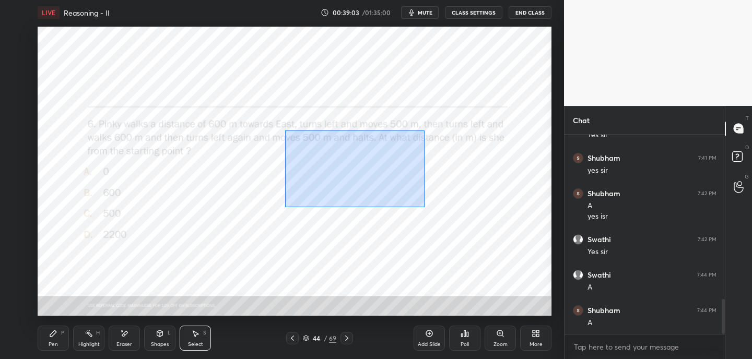
drag, startPoint x: 286, startPoint y: 133, endPoint x: 380, endPoint y: 180, distance: 104.8
click at [419, 205] on div "0 ° Undo Copy Duplicate Duplicate to new slide Delete" at bounding box center [295, 171] width 514 height 289
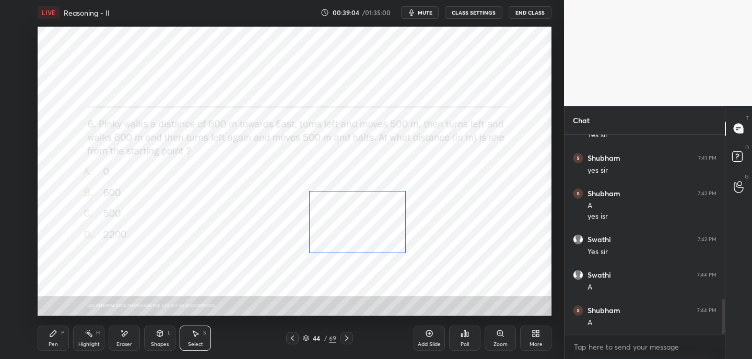
drag, startPoint x: 370, startPoint y: 191, endPoint x: 370, endPoint y: 205, distance: 13.6
click at [370, 205] on div "0 ° Undo Copy Duplicate Duplicate to new slide Delete" at bounding box center [295, 171] width 514 height 289
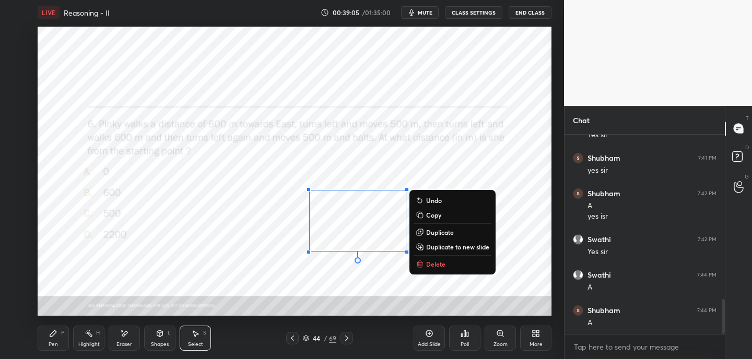
click at [458, 156] on div "0 ° Undo Copy Duplicate Duplicate to new slide Delete" at bounding box center [295, 171] width 514 height 289
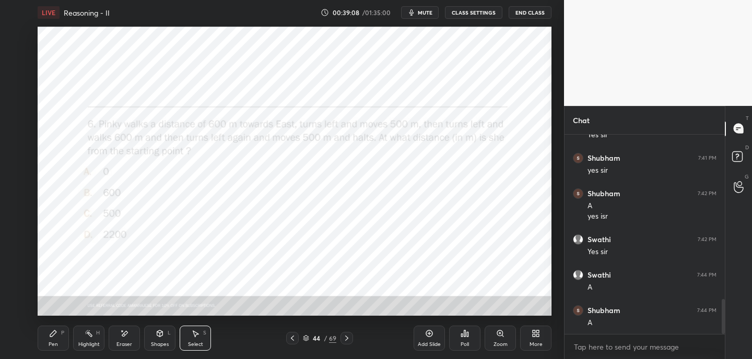
drag, startPoint x: 377, startPoint y: 201, endPoint x: 386, endPoint y: 200, distance: 9.5
click at [387, 200] on div "0 ° Undo Copy Duplicate Duplicate to new slide Delete" at bounding box center [295, 171] width 514 height 289
drag, startPoint x: 374, startPoint y: 199, endPoint x: 367, endPoint y: 202, distance: 7.3
click at [373, 200] on div "0 ° Undo Copy Duplicate Duplicate to new slide Delete" at bounding box center [295, 171] width 514 height 289
click at [61, 330] on div "P" at bounding box center [62, 332] width 3 height 5
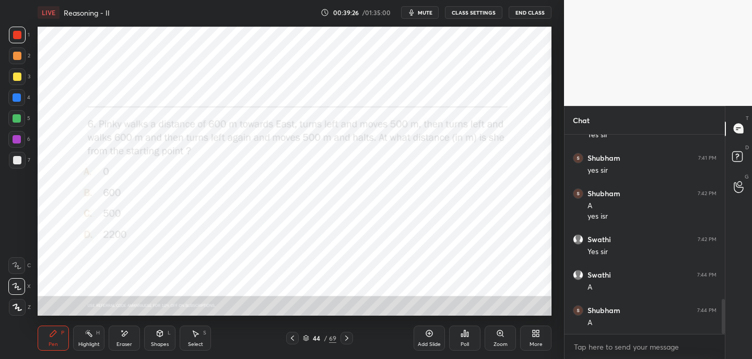
click at [351, 337] on div at bounding box center [346, 338] width 13 height 13
click at [429, 14] on button "mute" at bounding box center [420, 12] width 38 height 13
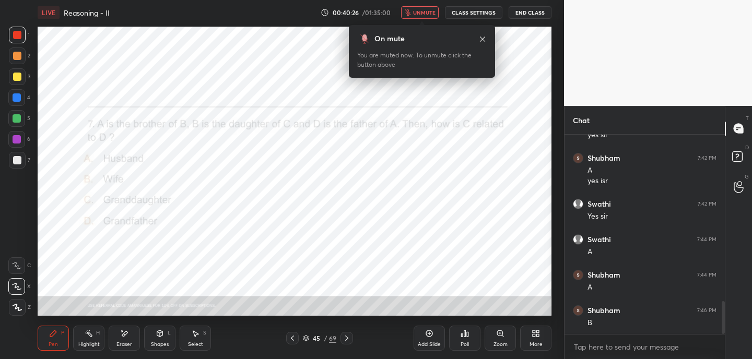
scroll to position [1006, 0]
click at [425, 11] on span "unmute" at bounding box center [424, 12] width 22 height 7
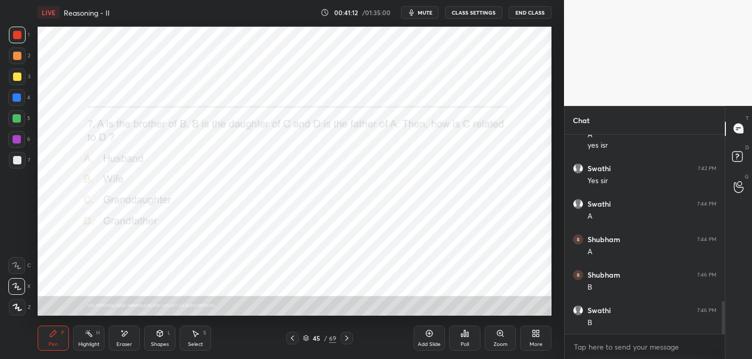
click at [346, 339] on icon at bounding box center [346, 338] width 8 height 8
click at [429, 14] on span "mute" at bounding box center [425, 12] width 15 height 7
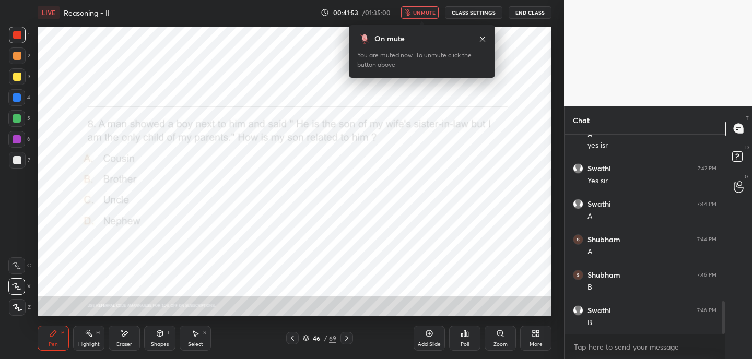
scroll to position [1041, 0]
click at [423, 11] on span "unmute" at bounding box center [424, 12] width 22 height 7
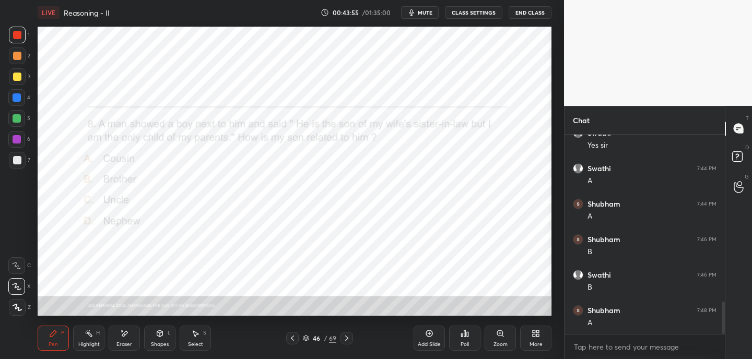
click at [349, 342] on icon at bounding box center [346, 338] width 8 height 8
click at [418, 8] on button "mute" at bounding box center [420, 12] width 38 height 13
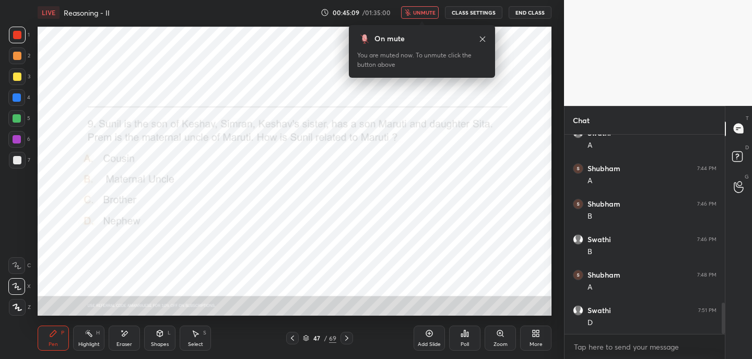
scroll to position [1112, 0]
click at [484, 37] on icon at bounding box center [482, 38] width 5 height 5
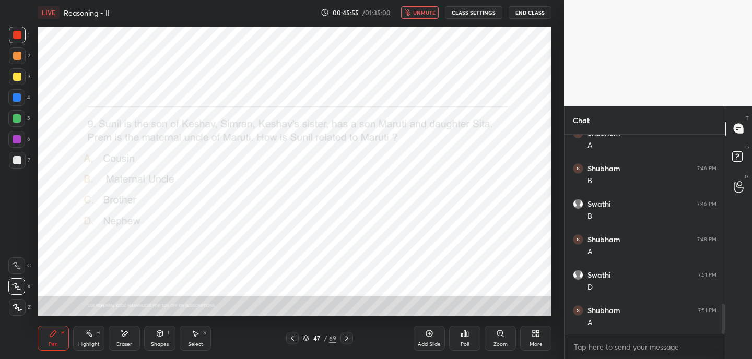
click at [417, 15] on span "unmute" at bounding box center [424, 12] width 22 height 7
drag, startPoint x: 349, startPoint y: 338, endPoint x: 354, endPoint y: 341, distance: 6.5
click at [348, 339] on icon at bounding box center [346, 338] width 8 height 8
click at [293, 338] on icon at bounding box center [292, 338] width 8 height 8
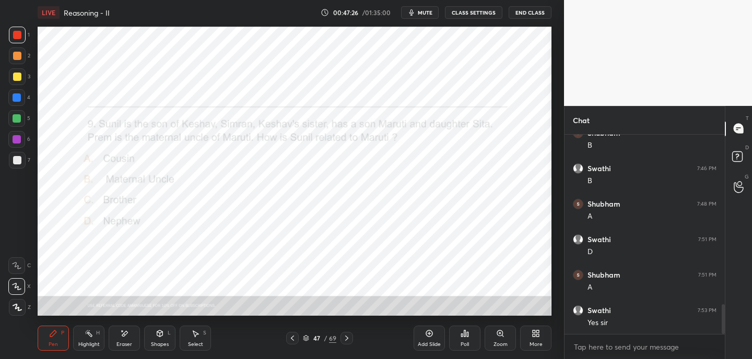
click at [348, 338] on icon at bounding box center [346, 338] width 3 height 5
click at [431, 12] on span "mute" at bounding box center [425, 12] width 15 height 7
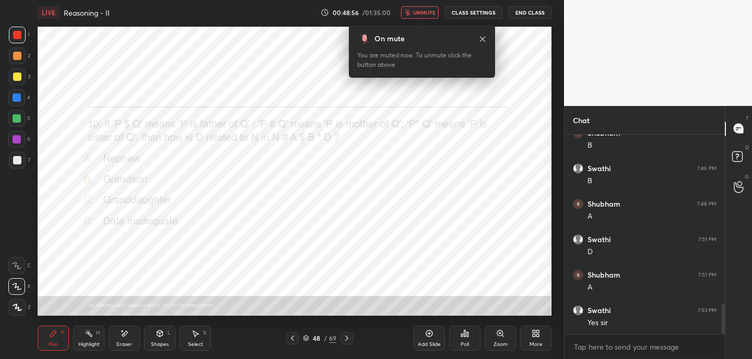
scroll to position [1183, 0]
click at [425, 9] on span "unmute" at bounding box center [424, 12] width 22 height 7
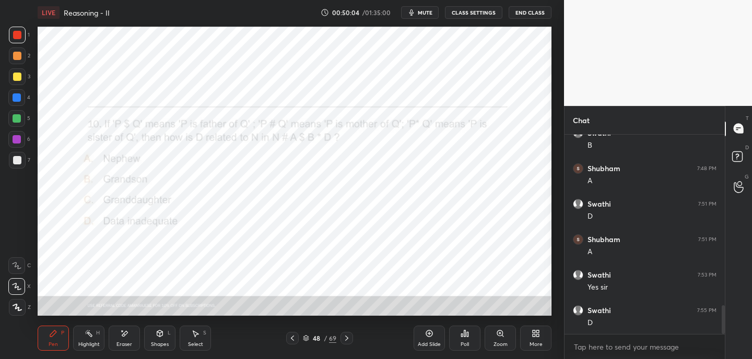
scroll to position [1219, 0]
click at [346, 338] on icon at bounding box center [346, 338] width 8 height 8
click at [429, 16] on button "mute" at bounding box center [420, 12] width 38 height 13
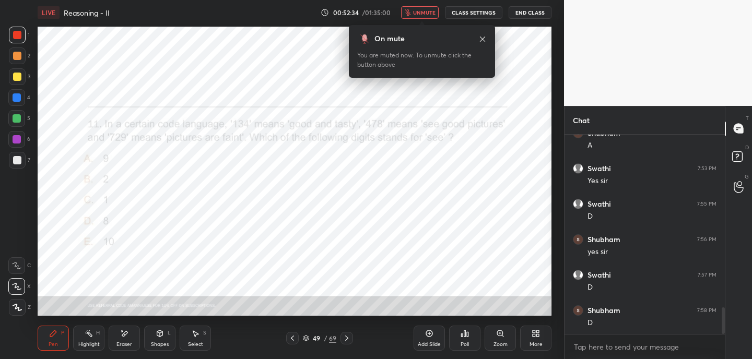
click at [419, 10] on span "unmute" at bounding box center [424, 12] width 22 height 7
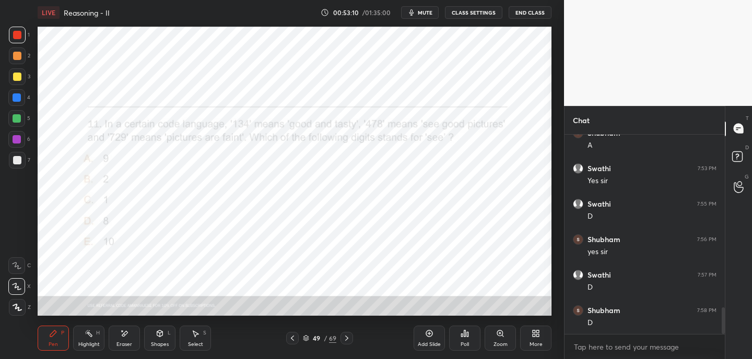
click at [347, 335] on icon at bounding box center [346, 338] width 8 height 8
click at [471, 337] on div "Poll" at bounding box center [464, 338] width 31 height 25
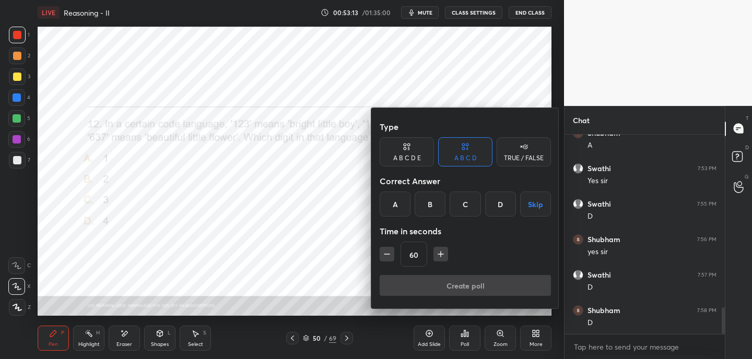
click at [317, 314] on div at bounding box center [376, 179] width 752 height 359
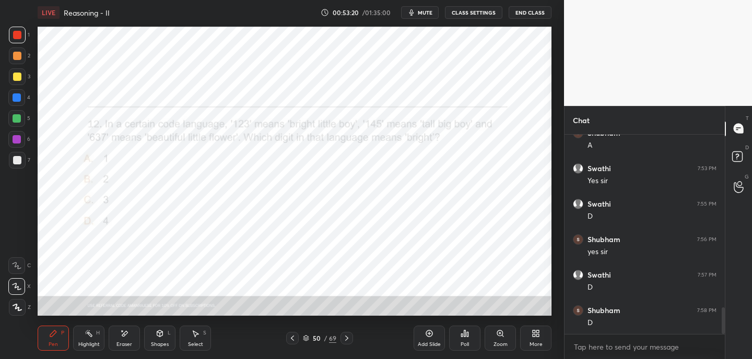
click at [424, 12] on span "mute" at bounding box center [425, 12] width 15 height 7
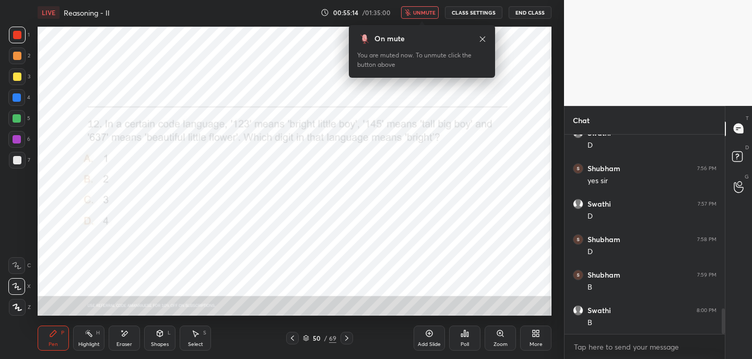
drag, startPoint x: 418, startPoint y: 13, endPoint x: 416, endPoint y: 22, distance: 9.5
click at [417, 13] on span "unmute" at bounding box center [424, 12] width 22 height 7
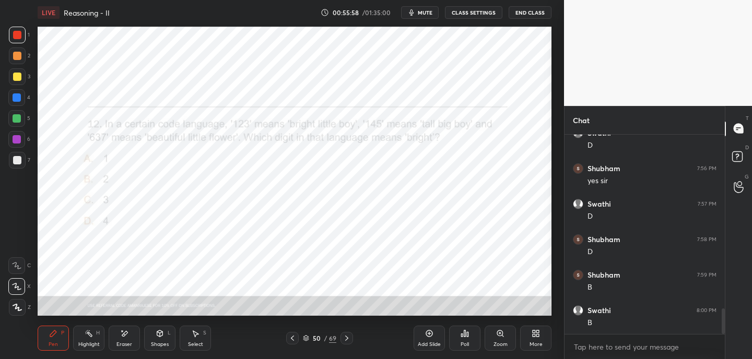
drag, startPoint x: 346, startPoint y: 335, endPoint x: 353, endPoint y: 326, distance: 11.4
click at [347, 334] on icon at bounding box center [346, 338] width 8 height 8
click at [342, 336] on icon at bounding box center [346, 338] width 8 height 8
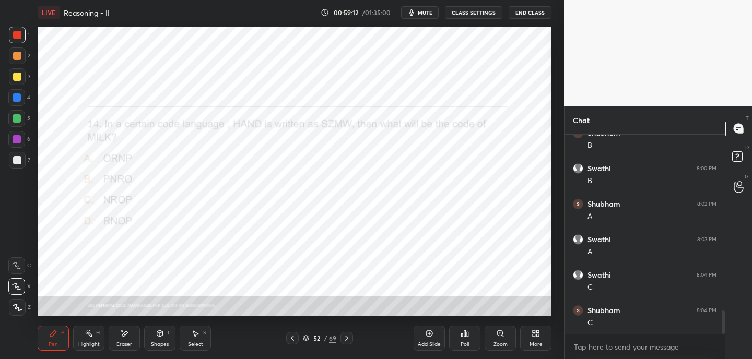
click at [349, 337] on icon at bounding box center [346, 338] width 8 height 8
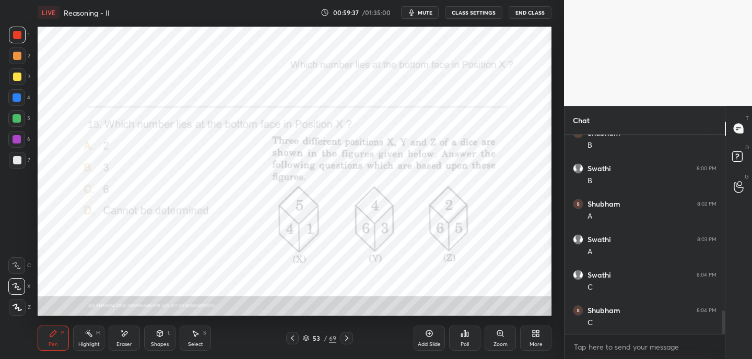
click at [463, 337] on div "Poll" at bounding box center [464, 338] width 31 height 25
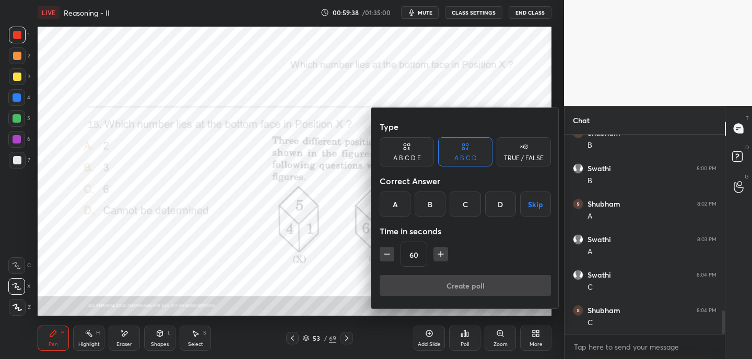
drag, startPoint x: 429, startPoint y: 205, endPoint x: 430, endPoint y: 224, distance: 19.4
click at [429, 205] on div "B" at bounding box center [429, 204] width 31 height 25
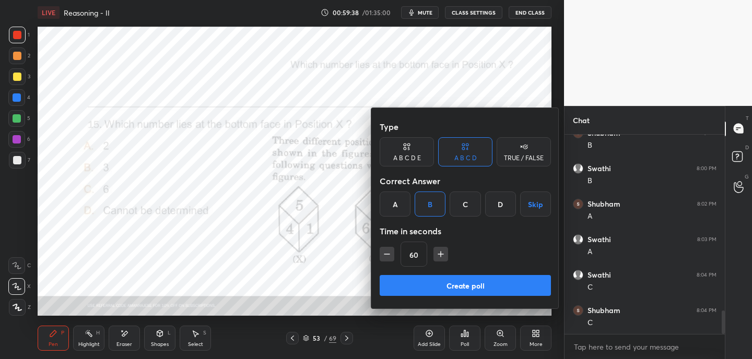
click at [438, 281] on button "Create poll" at bounding box center [465, 285] width 171 height 21
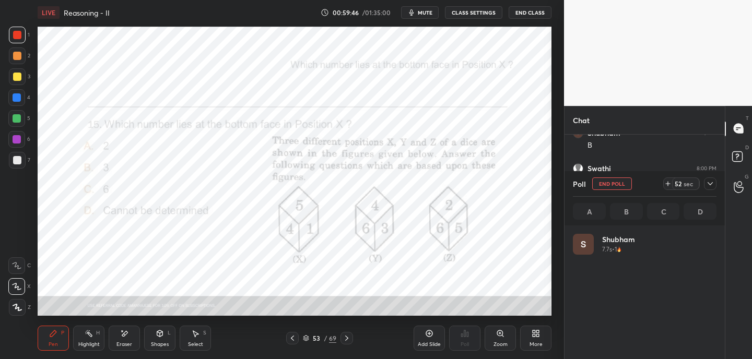
scroll to position [122, 140]
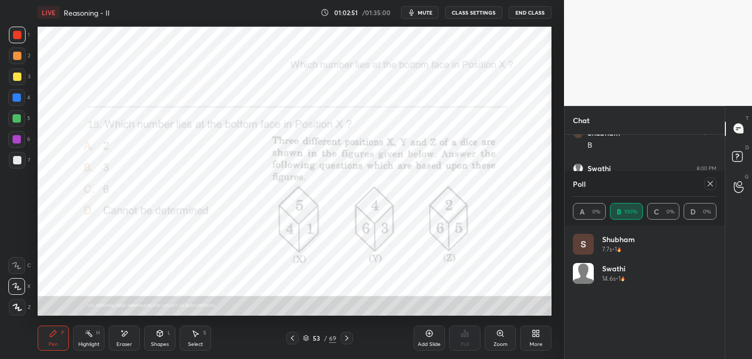
click at [711, 185] on icon at bounding box center [710, 184] width 8 height 8
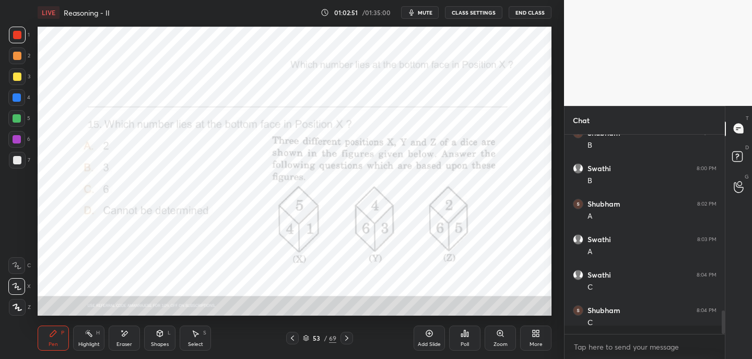
scroll to position [4, 4]
click at [348, 338] on icon at bounding box center [346, 338] width 8 height 8
click at [461, 336] on icon at bounding box center [462, 335] width 2 height 3
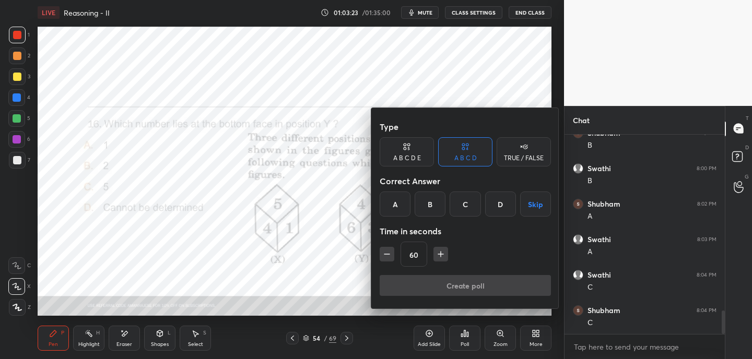
drag, startPoint x: 434, startPoint y: 206, endPoint x: 429, endPoint y: 250, distance: 44.2
click at [433, 206] on div "B" at bounding box center [429, 204] width 31 height 25
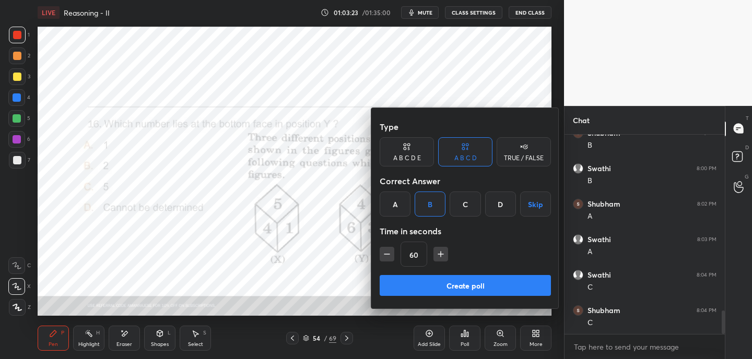
click at [409, 285] on button "Create poll" at bounding box center [465, 285] width 171 height 21
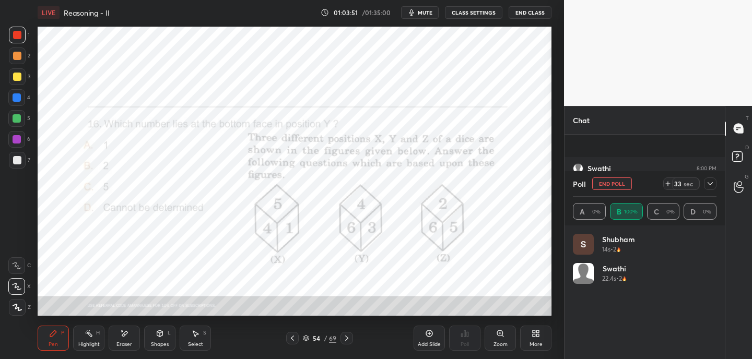
scroll to position [1593, 0]
click at [712, 184] on icon at bounding box center [710, 184] width 8 height 8
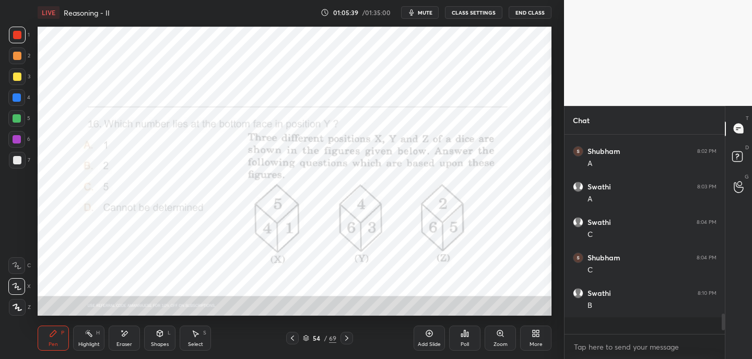
scroll to position [191, 157]
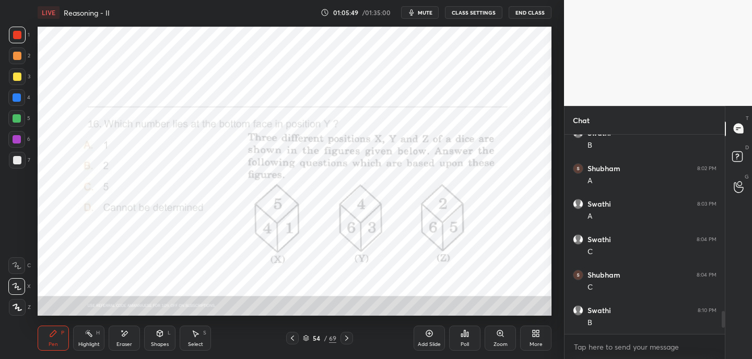
click at [347, 337] on icon at bounding box center [346, 338] width 3 height 5
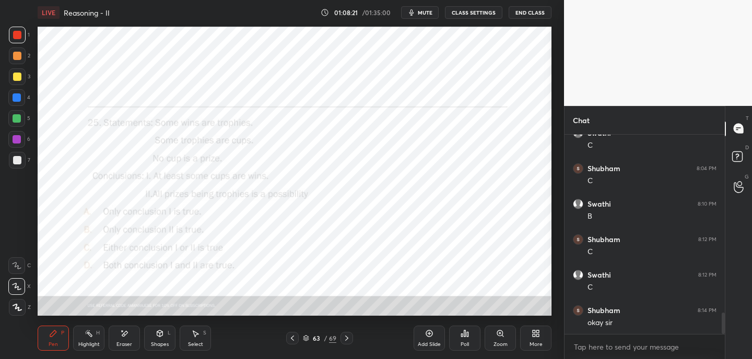
scroll to position [1680, 0]
click at [526, 11] on button "End Class" at bounding box center [529, 12] width 43 height 13
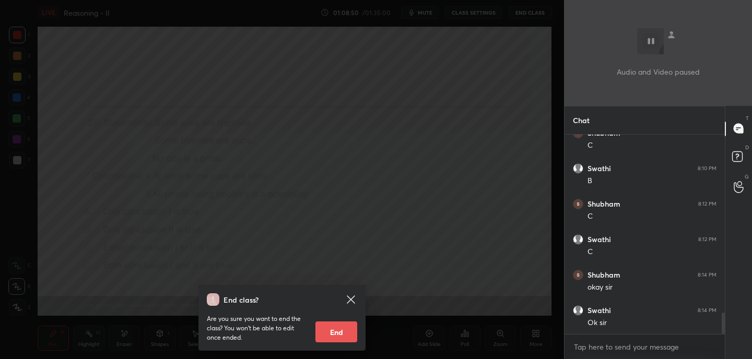
scroll to position [1716, 0]
click at [330, 335] on button "End" at bounding box center [336, 332] width 42 height 21
type textarea "x"
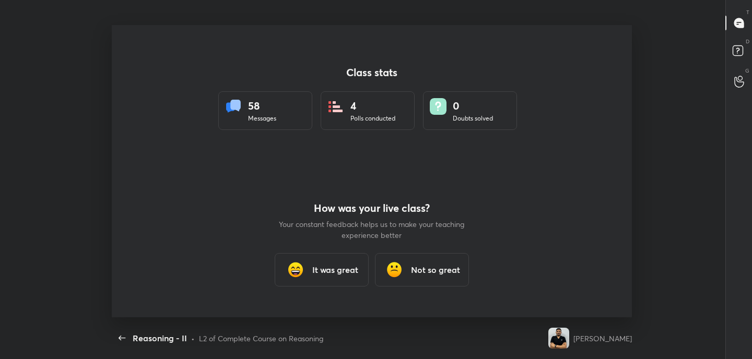
scroll to position [0, 0]
click at [356, 264] on h3 "It was great" at bounding box center [335, 270] width 46 height 13
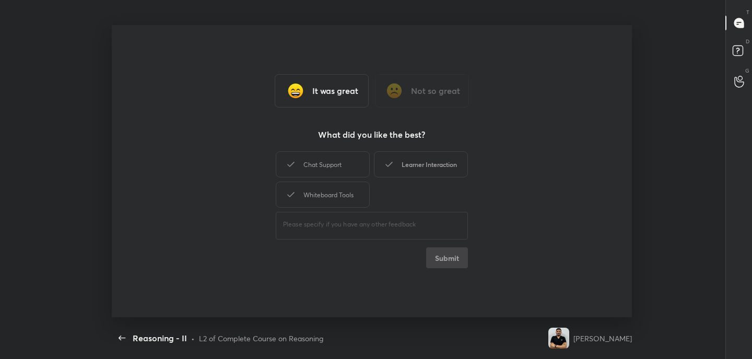
click at [442, 162] on div "Learner Interaction" at bounding box center [421, 164] width 94 height 26
click at [448, 267] on button "Submit" at bounding box center [447, 257] width 42 height 21
